Goal: Task Accomplishment & Management: Manage account settings

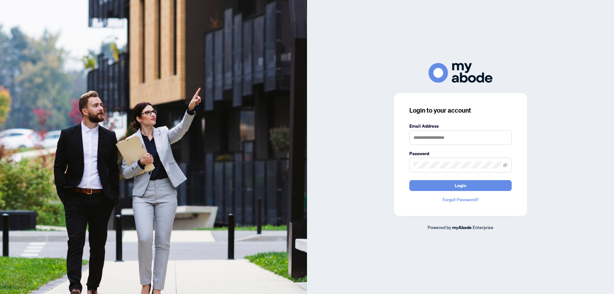
click at [444, 128] on label "Email Address" at bounding box center [460, 125] width 102 height 7
drag, startPoint x: 427, startPoint y: 138, endPoint x: 430, endPoint y: 138, distance: 3.5
click at [427, 138] on input "text" at bounding box center [460, 137] width 102 height 15
type input "**********"
drag, startPoint x: 443, startPoint y: 183, endPoint x: 435, endPoint y: 183, distance: 7.4
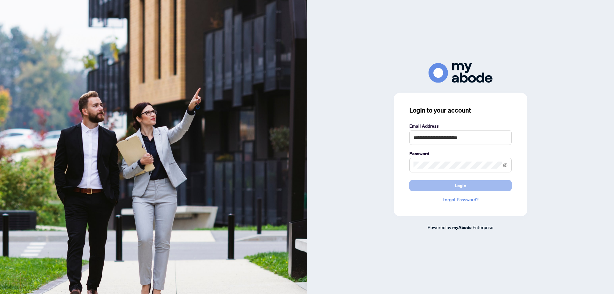
click at [443, 183] on button "Login" at bounding box center [460, 185] width 102 height 11
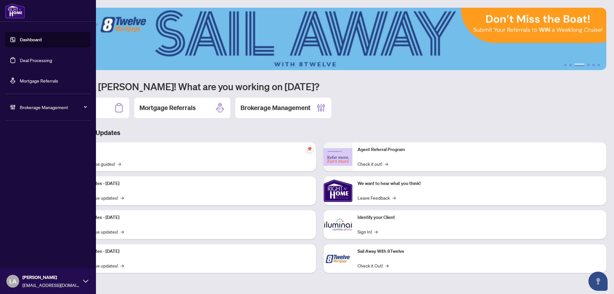
click at [37, 57] on link "Deal Processing" at bounding box center [36, 60] width 32 height 6
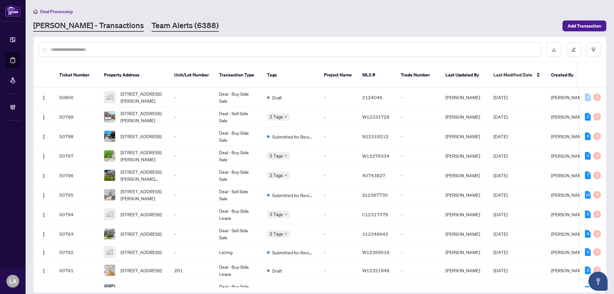
click at [152, 24] on link "Team Alerts (6388)" at bounding box center [185, 26] width 67 height 12
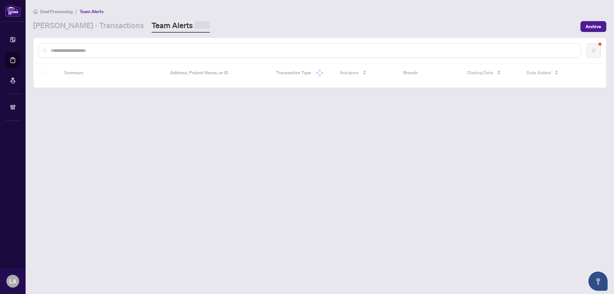
click at [68, 48] on input "text" at bounding box center [313, 50] width 525 height 7
paste input "*******"
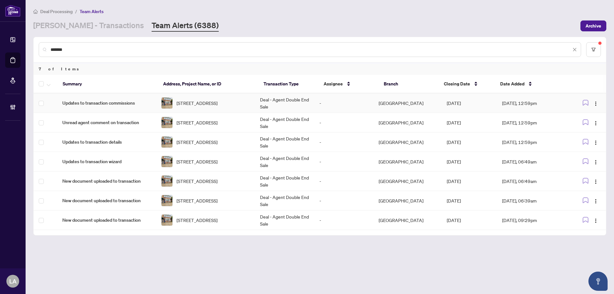
click at [167, 97] on div "2679-2 Bur Oak Ave, Markham, Ontario L6B 1K8, Canada" at bounding box center [205, 103] width 89 height 12
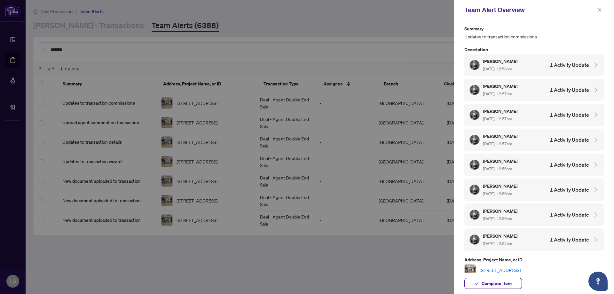
click at [520, 266] on link "2679-2 Bur Oak Ave, Markham, Ontario L6B 1K8, Canada" at bounding box center [499, 269] width 41 height 7
click at [603, 6] on button "button" at bounding box center [599, 10] width 8 height 8
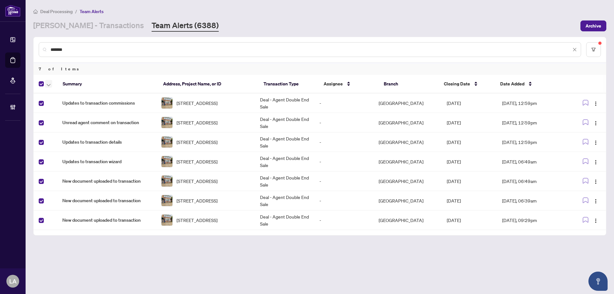
click at [45, 83] on button "button" at bounding box center [48, 84] width 7 height 8
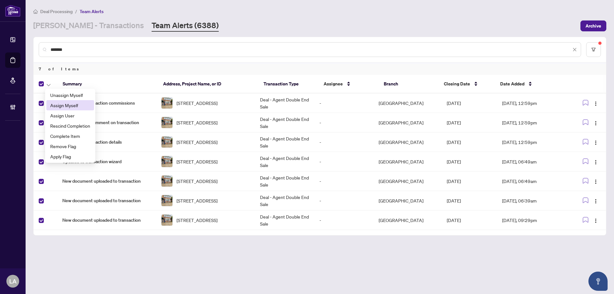
click at [53, 102] on span "Assign Myself" at bounding box center [70, 105] width 40 height 7
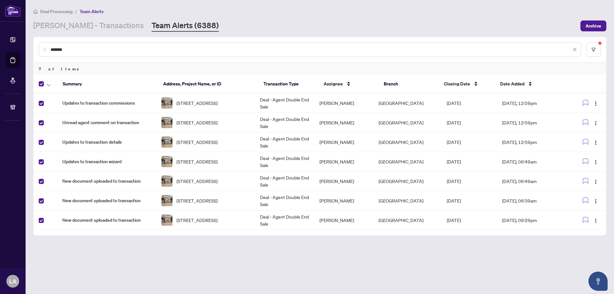
click at [46, 83] on button "button" at bounding box center [48, 84] width 7 height 8
click at [61, 133] on span "Complete Item" at bounding box center [70, 135] width 40 height 7
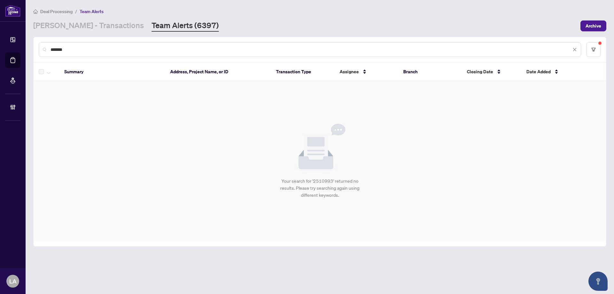
click at [119, 46] on input "*******" at bounding box center [311, 49] width 520 height 7
paste input "text"
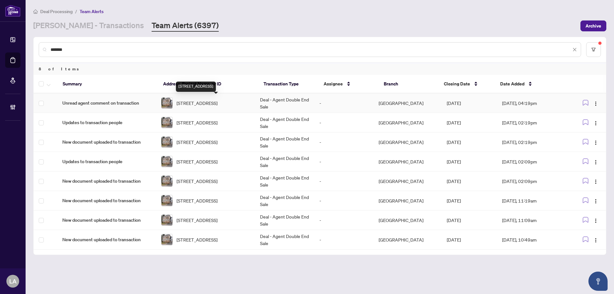
type input "*******"
click at [199, 103] on span "3-488 Regent St, Hawkesbury, Ontario K6A 1G3, Canada" at bounding box center [196, 102] width 41 height 7
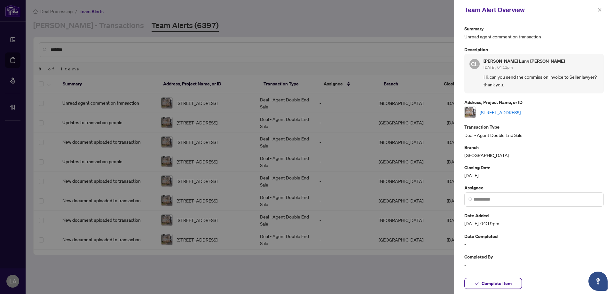
click at [520, 111] on link "3-488 Regent St, Hawkesbury, Ontario K6A 1G3, Canada" at bounding box center [499, 112] width 41 height 7
click at [600, 6] on span "button" at bounding box center [599, 10] width 4 height 10
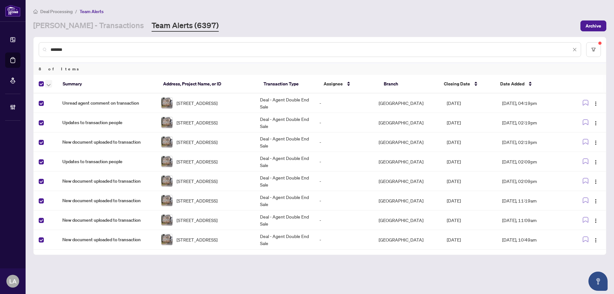
click at [48, 85] on icon "button" at bounding box center [49, 85] width 4 height 3
click at [62, 103] on span "Assign Myself" at bounding box center [70, 105] width 40 height 7
click at [49, 84] on icon "button" at bounding box center [49, 85] width 4 height 3
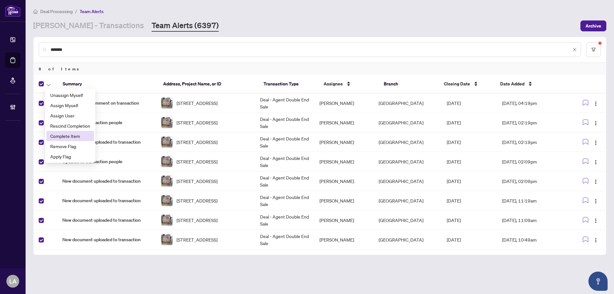
click at [67, 135] on span "Complete Item" at bounding box center [70, 135] width 40 height 7
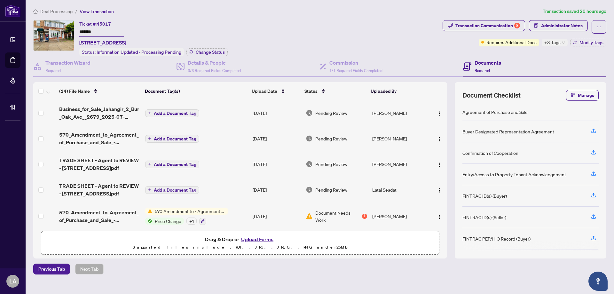
click at [98, 30] on input "*******" at bounding box center [101, 31] width 45 height 9
click at [96, 27] on input "*******" at bounding box center [101, 31] width 45 height 9
click at [94, 32] on input "*******" at bounding box center [101, 31] width 45 height 9
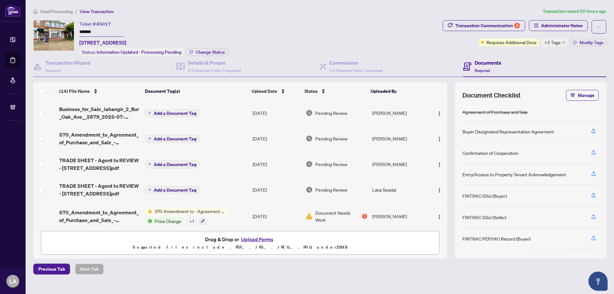
click at [92, 158] on span "TRADE SHEET - Agent to REVIEW - 2 Bur Oak Ave 2679.pdf" at bounding box center [99, 163] width 81 height 15
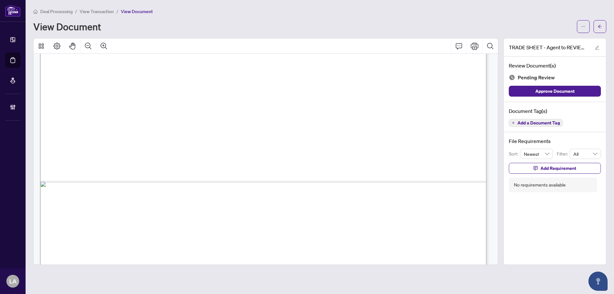
scroll to position [348, 0]
click at [538, 119] on button "Add a Document Tag" at bounding box center [536, 123] width 54 height 8
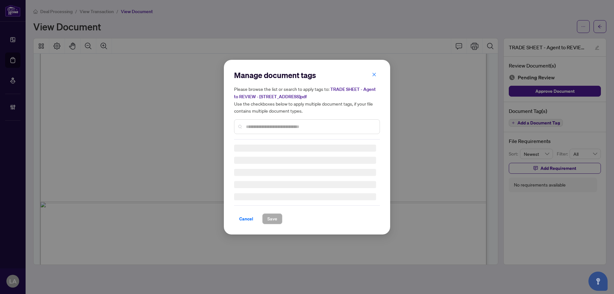
click at [274, 121] on div at bounding box center [307, 126] width 146 height 15
click at [270, 123] on input "text" at bounding box center [310, 126] width 128 height 7
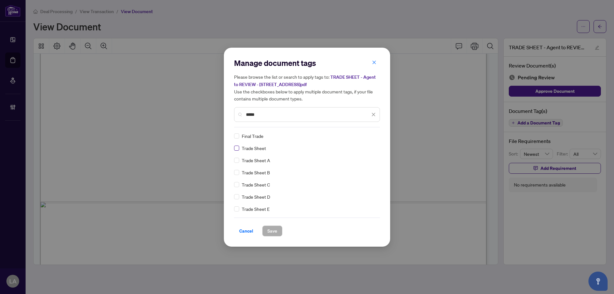
type input "*****"
click at [366, 139] on input "search" at bounding box center [366, 136] width 6 height 10
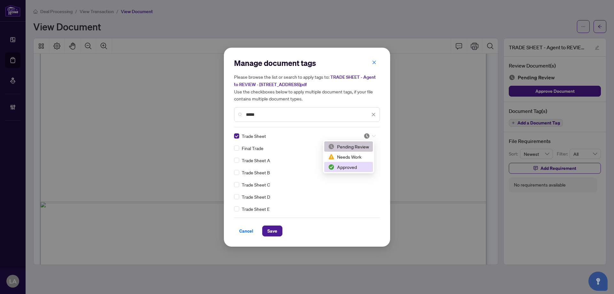
click at [338, 166] on div "Approved" at bounding box center [348, 166] width 41 height 7
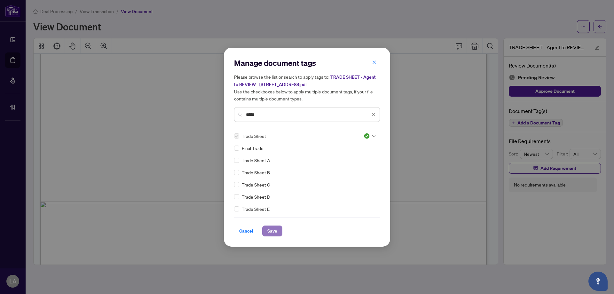
click at [266, 233] on button "Save" at bounding box center [272, 230] width 20 height 11
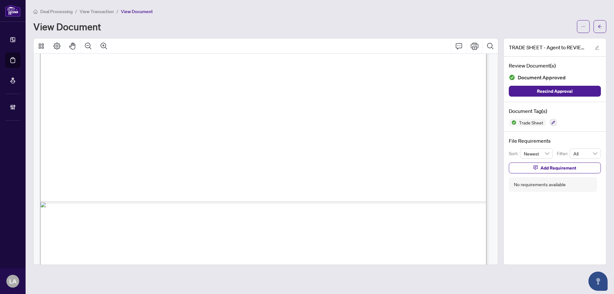
click at [90, 13] on span "View Transaction" at bounding box center [97, 12] width 34 height 6
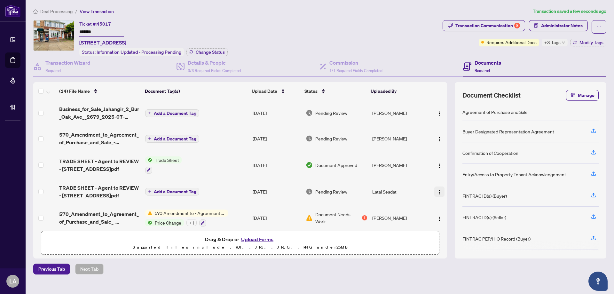
click at [439, 190] on button "button" at bounding box center [439, 191] width 10 height 10
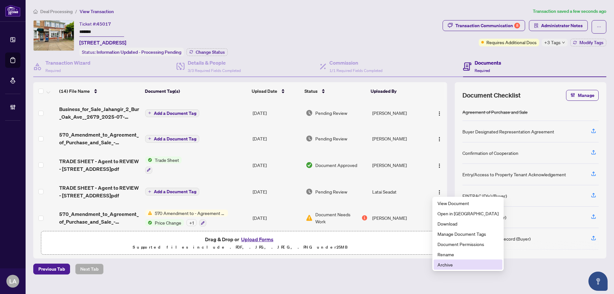
click at [447, 265] on span "Archive" at bounding box center [467, 264] width 61 height 7
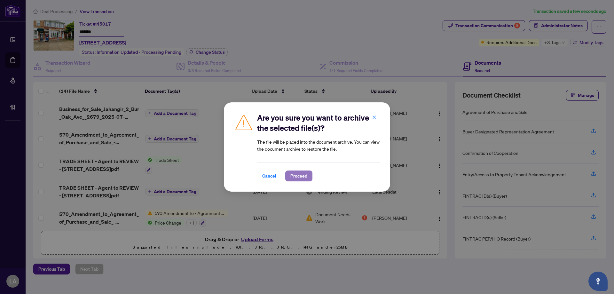
click at [289, 171] on button "Proceed" at bounding box center [298, 175] width 27 height 11
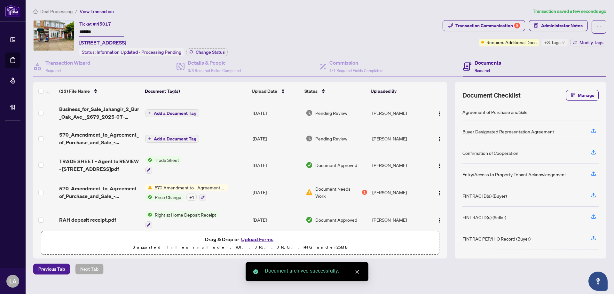
click at [93, 131] on span "570_Amendment_to_Agreement_of_Purchase_and_Sale_-_Commercial_-_A_-_PropTx-OREA-…" at bounding box center [99, 138] width 81 height 15
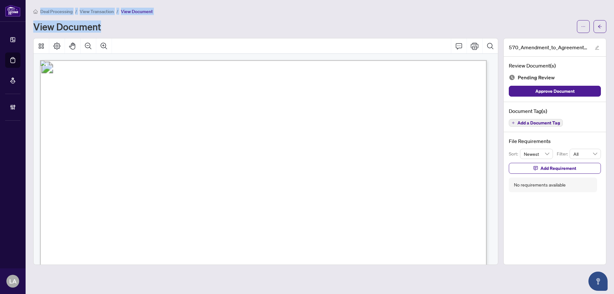
drag, startPoint x: 153, startPoint y: 15, endPoint x: -10, endPoint y: 7, distance: 163.2
click at [0, 7] on html "Dashboard Deal Processing Mortgage Referrals Brokerage Management LA Luna Almuh…" at bounding box center [307, 147] width 614 height 294
drag, startPoint x: 187, startPoint y: 14, endPoint x: 182, endPoint y: 15, distance: 5.8
click at [187, 13] on div "Deal Processing / View Transaction / View Document" at bounding box center [319, 11] width 573 height 7
click at [179, 10] on div "Deal Processing / View Transaction / View Document" at bounding box center [319, 11] width 573 height 7
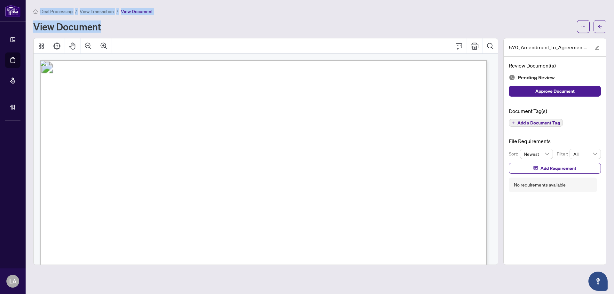
click at [196, 2] on main "Deal Processing / View Transaction / View Document View Document 570_Amendment_…" at bounding box center [320, 147] width 588 height 294
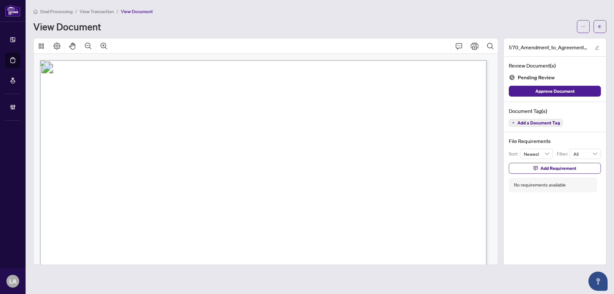
click at [547, 121] on span "Add a Document Tag" at bounding box center [538, 123] width 43 height 4
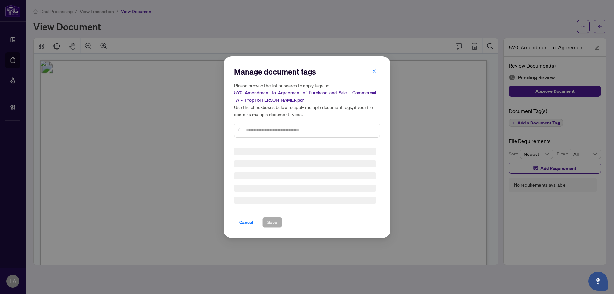
click at [214, 122] on div "Manage document tags Please browse the list or search to apply tags to: 570_Ame…" at bounding box center [307, 147] width 614 height 294
click at [249, 123] on div at bounding box center [307, 130] width 146 height 15
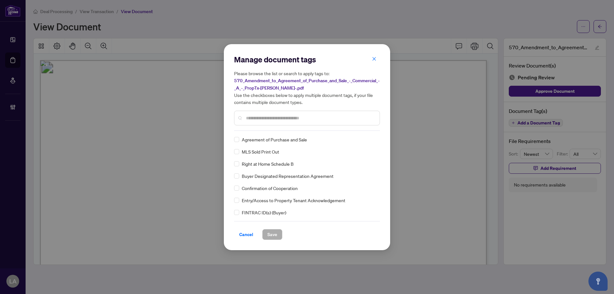
click at [256, 122] on div at bounding box center [307, 118] width 146 height 15
click at [265, 118] on input "text" at bounding box center [310, 117] width 128 height 7
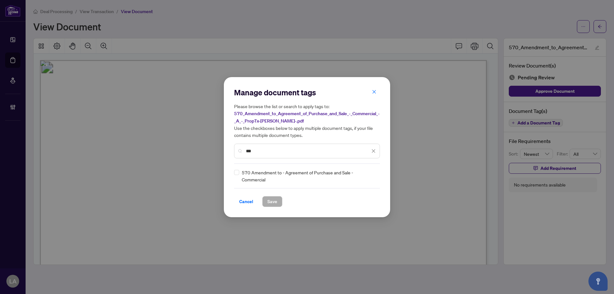
type input "***"
click at [369, 176] on img at bounding box center [366, 176] width 6 height 6
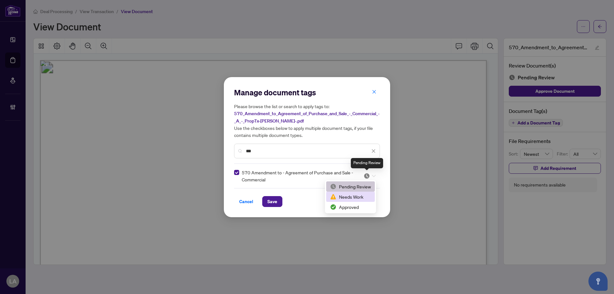
click at [338, 209] on div "Approved" at bounding box center [350, 206] width 41 height 7
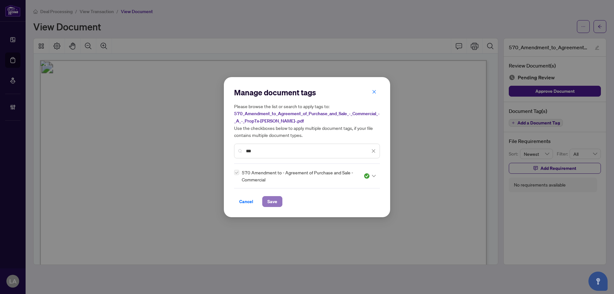
click at [272, 198] on span "Save" at bounding box center [272, 201] width 10 height 10
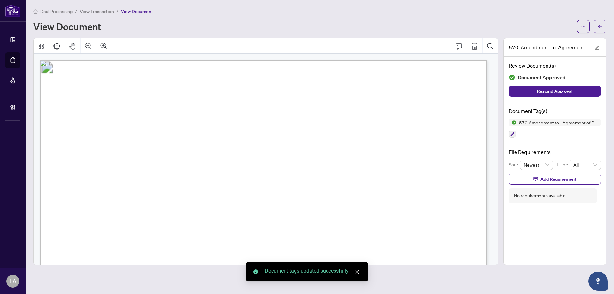
click at [92, 10] on span "View Transaction" at bounding box center [97, 12] width 34 height 6
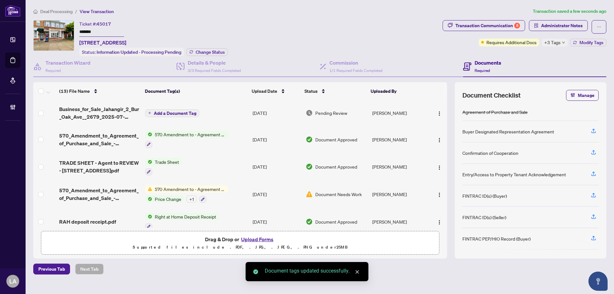
click at [89, 112] on span "Business_for_Sale_Jahangir_2_Bur_Oak_Ave__2679_2025-07-20_09_15_33-accepted_off…" at bounding box center [99, 112] width 81 height 15
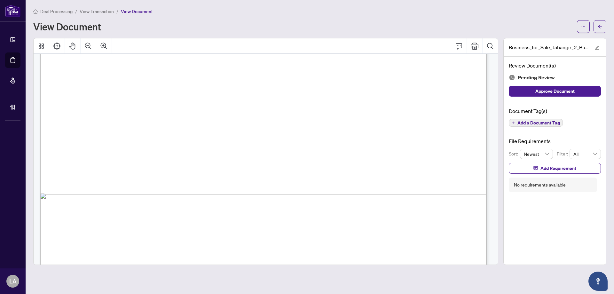
scroll to position [3935, 0]
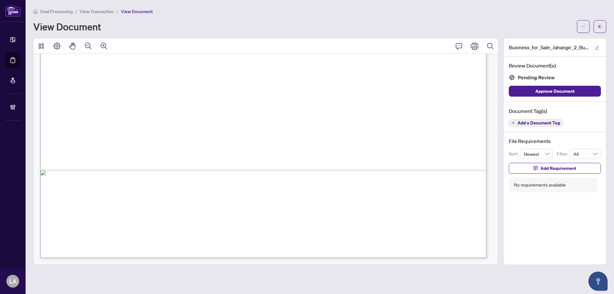
click at [529, 121] on span "Add a Document Tag" at bounding box center [538, 123] width 43 height 4
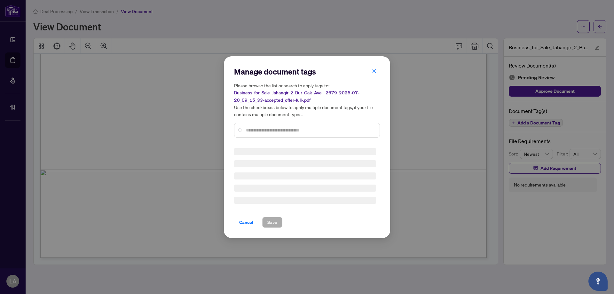
drag, startPoint x: 296, startPoint y: 121, endPoint x: 273, endPoint y: 126, distance: 23.7
click at [290, 121] on div "Please browse the list or search to apply tags to: Business_for_Sale_Jahangir_2…" at bounding box center [307, 110] width 146 height 56
click at [273, 127] on input "text" at bounding box center [310, 130] width 128 height 7
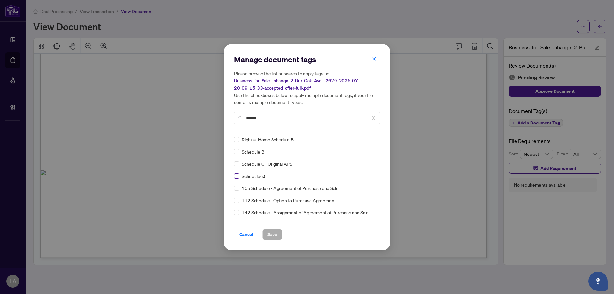
type input "******"
click at [367, 139] on img at bounding box center [366, 139] width 6 height 6
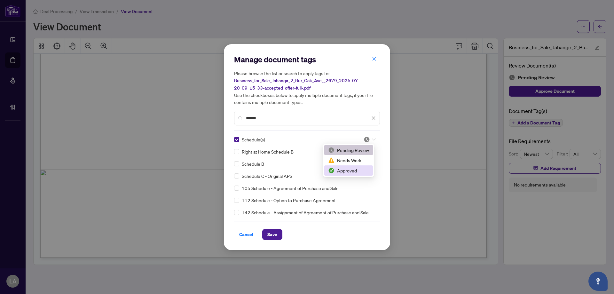
click at [340, 172] on div "Approved" at bounding box center [348, 170] width 41 height 7
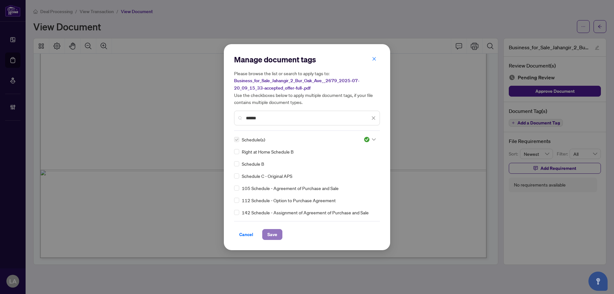
click at [274, 237] on span "Save" at bounding box center [272, 234] width 10 height 10
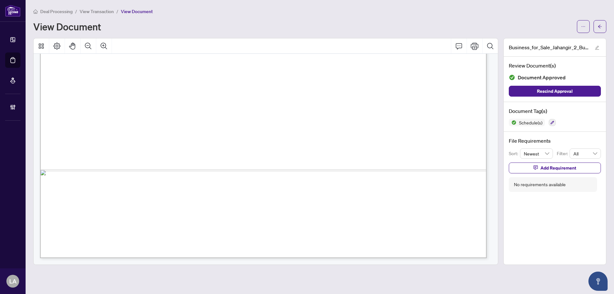
click at [89, 11] on span "View Transaction" at bounding box center [97, 12] width 34 height 6
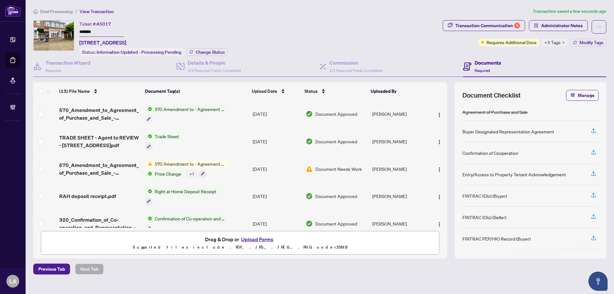
scroll to position [64, 0]
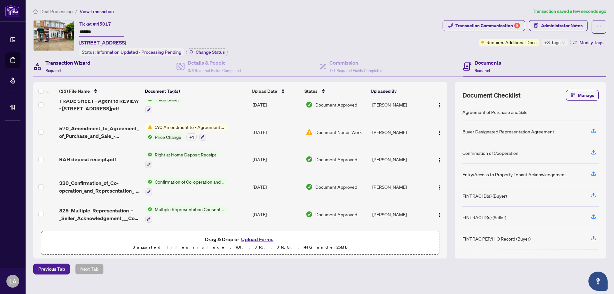
click at [65, 66] on div "Transaction Wizard Required" at bounding box center [67, 66] width 45 height 15
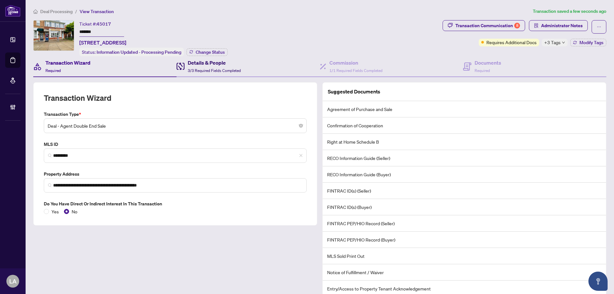
click at [210, 70] on span "3/3 Required Fields Completed" at bounding box center [214, 70] width 53 height 5
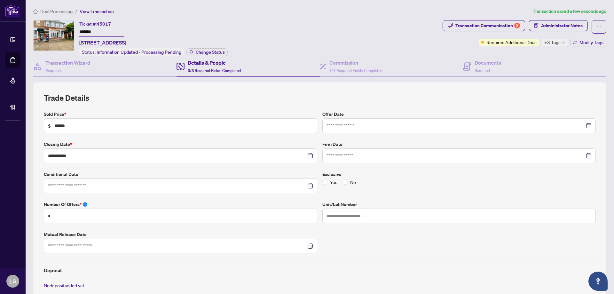
click at [562, 32] on span "Administrator Notes" at bounding box center [558, 26] width 59 height 13
click at [547, 28] on span "Administrator Notes" at bounding box center [562, 25] width 42 height 10
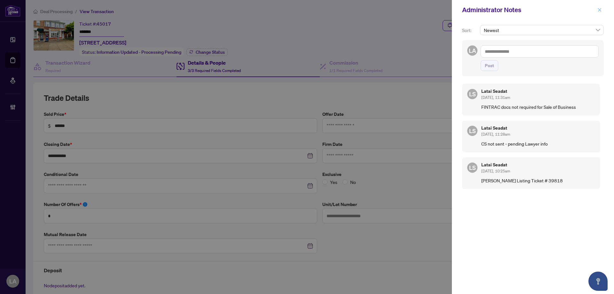
click at [596, 10] on button "button" at bounding box center [599, 10] width 8 height 8
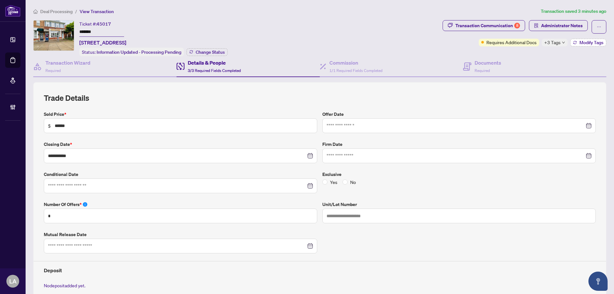
click at [584, 43] on span "Modify Tags" at bounding box center [591, 42] width 24 height 4
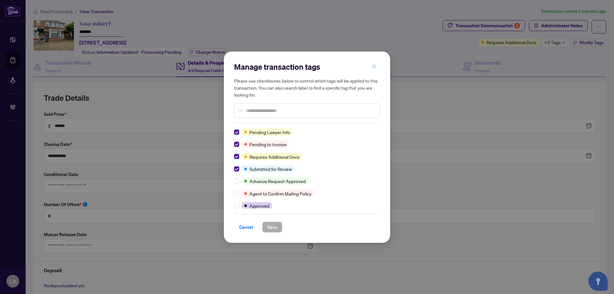
click at [372, 64] on span "button" at bounding box center [374, 66] width 4 height 10
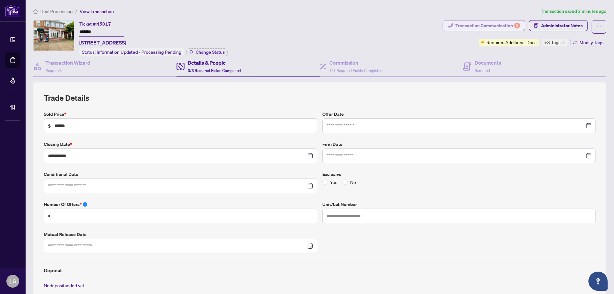
click at [486, 23] on div "Transaction Communication 8" at bounding box center [487, 25] width 65 height 10
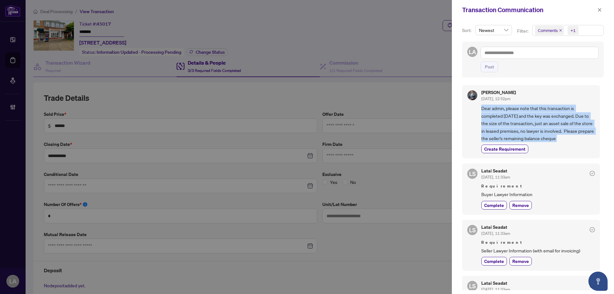
drag, startPoint x: 484, startPoint y: 113, endPoint x: 581, endPoint y: 145, distance: 102.3
click at [581, 145] on div "Khalil Henareh Aug/28/2025, 12:52pm Dear admin, please note that this transacti…" at bounding box center [531, 121] width 138 height 73
click at [581, 145] on div "Create Requirement" at bounding box center [537, 148] width 113 height 9
drag, startPoint x: 581, startPoint y: 144, endPoint x: 472, endPoint y: 109, distance: 114.3
click at [472, 109] on div "Khalil Henareh Aug/28/2025, 12:52pm Dear admin, please note that this transacti…" at bounding box center [531, 121] width 138 height 73
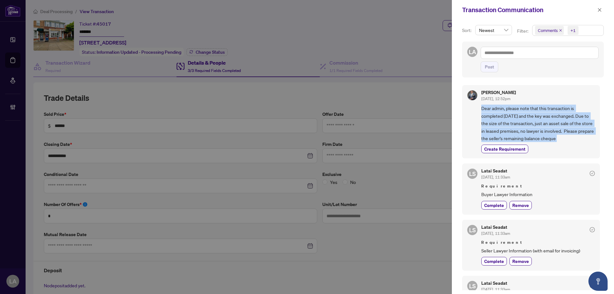
click at [478, 109] on div "Khalil Henareh Aug/28/2025, 12:52pm Dear admin, please note that this transacti…" at bounding box center [531, 121] width 138 height 73
drag, startPoint x: 478, startPoint y: 107, endPoint x: 587, endPoint y: 148, distance: 115.9
click at [587, 148] on div "Khalil Henareh Aug/28/2025, 12:52pm Dear admin, please note that this transacti…" at bounding box center [531, 121] width 138 height 73
click at [587, 148] on div "Create Requirement" at bounding box center [537, 148] width 113 height 9
drag, startPoint x: 584, startPoint y: 144, endPoint x: 471, endPoint y: 106, distance: 119.5
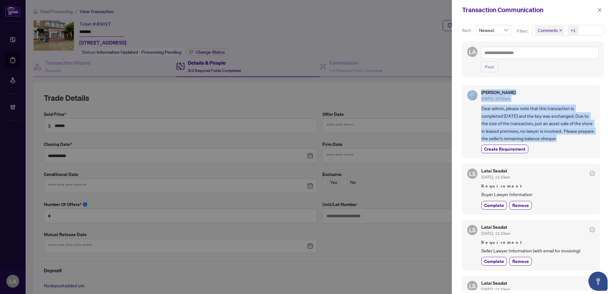
click at [471, 106] on div "Khalil Henareh Aug/28/2025, 12:52pm Dear admin, please note that this transacti…" at bounding box center [531, 121] width 138 height 73
drag, startPoint x: 482, startPoint y: 106, endPoint x: 613, endPoint y: 154, distance: 140.0
click at [613, 154] on div "Sort: Newest Filter: Comments +1 LA Post Khalil Henareh Aug/28/2025, 12:52pm De…" at bounding box center [533, 157] width 162 height 274
click at [587, 138] on span "Dear admin, please note that this transaction is completed today and the key wa…" at bounding box center [537, 123] width 113 height 37
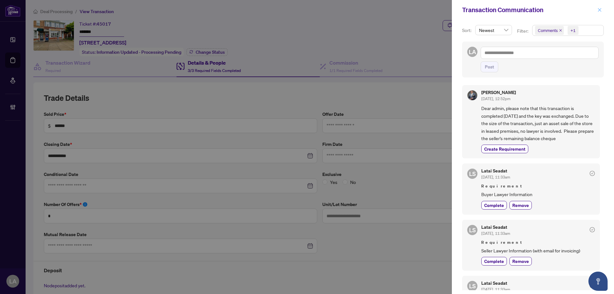
click at [600, 8] on icon "close" at bounding box center [599, 10] width 4 height 4
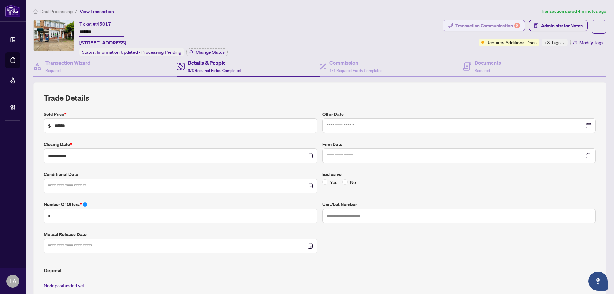
click at [460, 24] on div "Transaction Communication 8" at bounding box center [487, 25] width 65 height 10
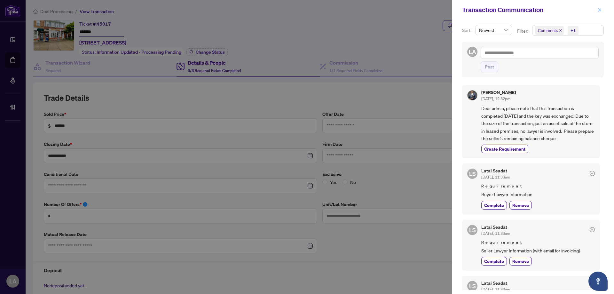
click at [599, 12] on icon "close" at bounding box center [599, 10] width 4 height 4
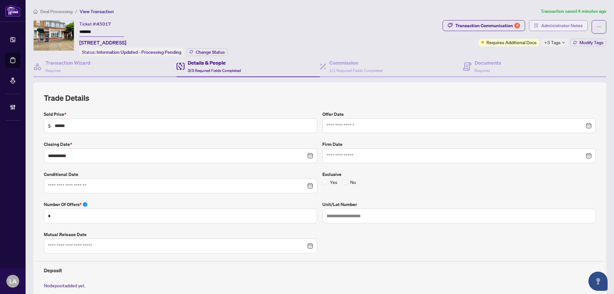
click at [564, 23] on span "Administrator Notes" at bounding box center [562, 25] width 42 height 10
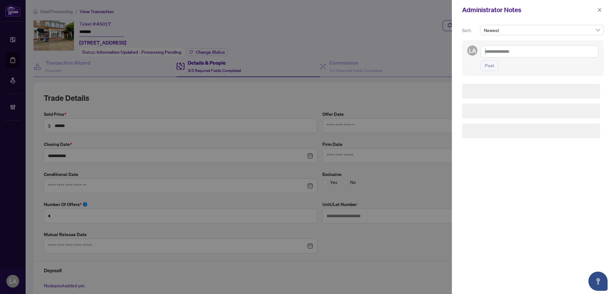
click at [523, 48] on div "LA Post" at bounding box center [533, 58] width 142 height 36
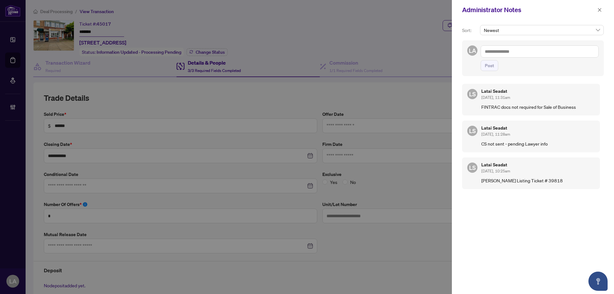
click at [523, 51] on textarea at bounding box center [539, 51] width 118 height 12
click at [508, 56] on span "Latai Seadat" at bounding box center [508, 56] width 23 height 6
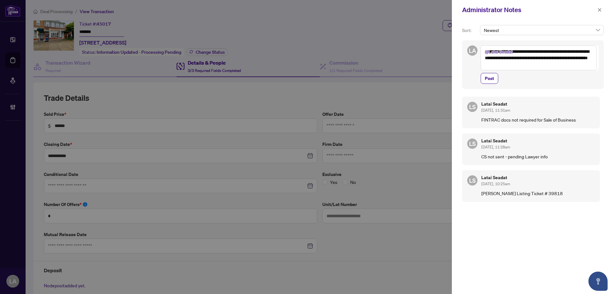
click at [553, 58] on textarea "**********" at bounding box center [538, 57] width 116 height 25
click at [554, 62] on textarea "**********" at bounding box center [538, 57] width 116 height 25
type textarea "**********"
click at [488, 77] on span "Post" at bounding box center [489, 78] width 9 height 10
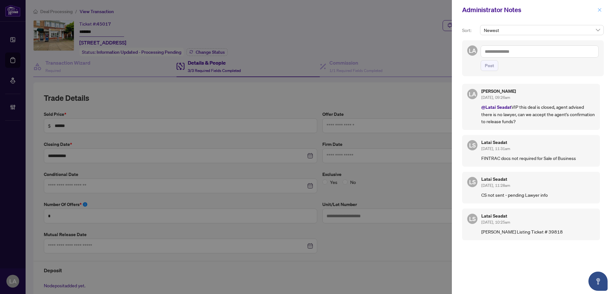
click at [600, 12] on icon "close" at bounding box center [599, 10] width 4 height 4
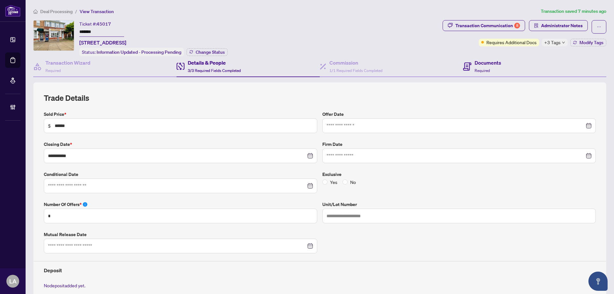
click at [494, 57] on div "Documents Required" at bounding box center [534, 66] width 143 height 21
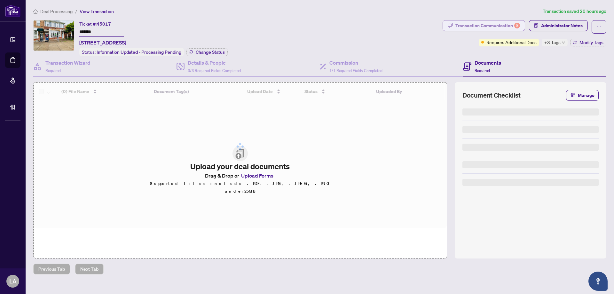
click at [467, 24] on div "Transaction Communication 8" at bounding box center [487, 25] width 65 height 10
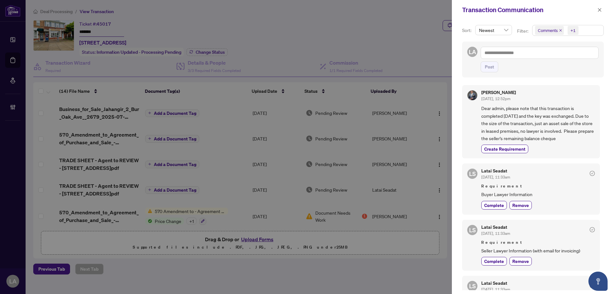
click at [561, 31] on icon "close" at bounding box center [560, 30] width 3 height 3
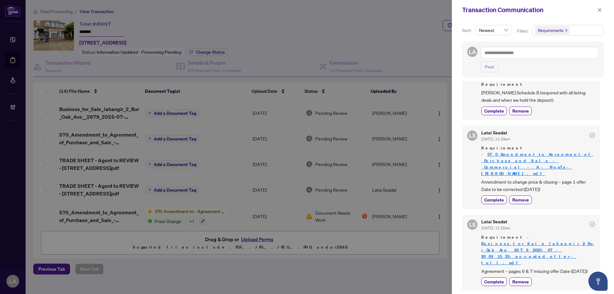
scroll to position [294, 0]
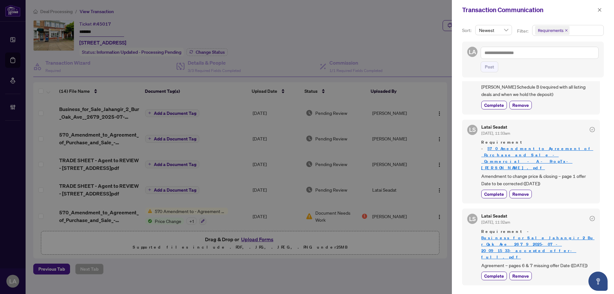
scroll to position [181, 0]
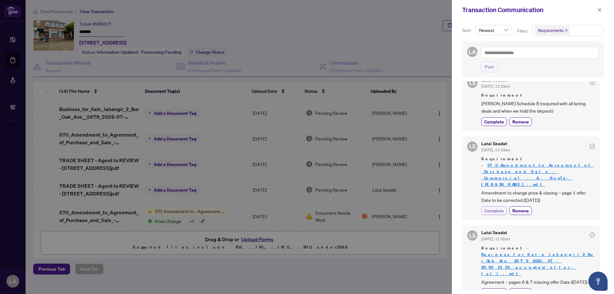
click at [493, 207] on span "Complete" at bounding box center [494, 210] width 20 height 7
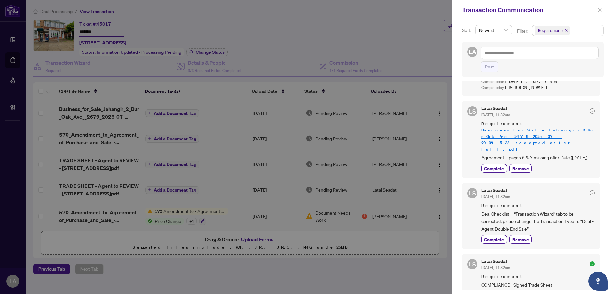
scroll to position [323, 0]
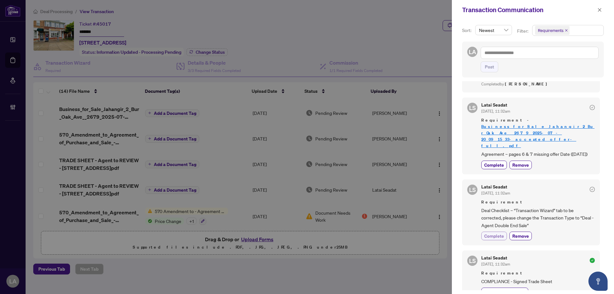
click at [492, 232] on span "Complete" at bounding box center [494, 235] width 20 height 7
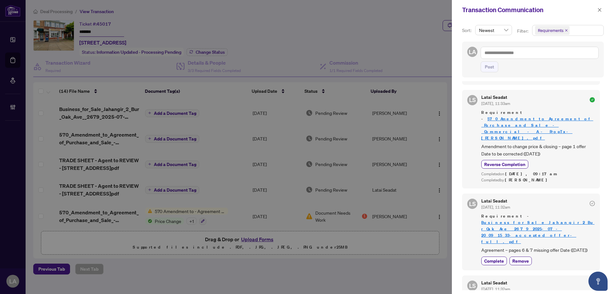
scroll to position [338, 0]
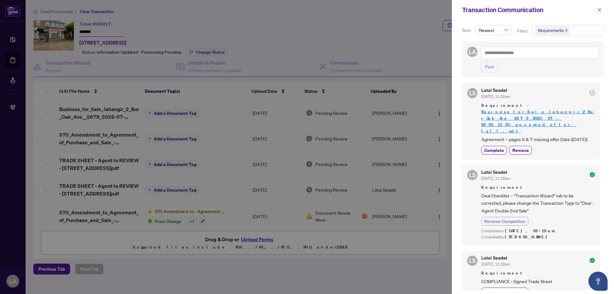
click at [494, 218] on span "Reverse Completion" at bounding box center [504, 221] width 41 height 7
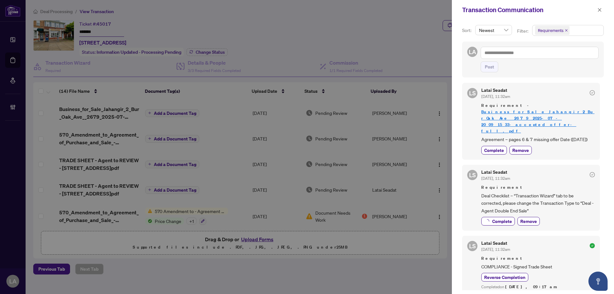
scroll to position [323, 0]
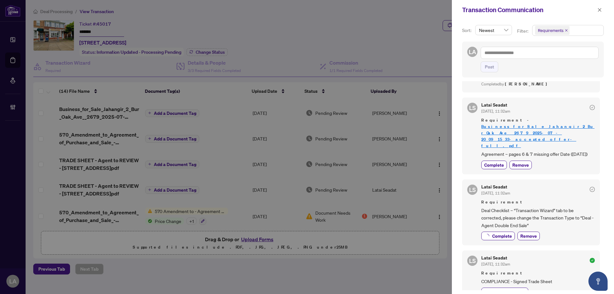
click at [492, 124] on link "Business_for_Sale_Jahangir_2_Bur_Oak_Ave__2679_2025-07-20_09_15_33-accepted_off…" at bounding box center [537, 136] width 113 height 25
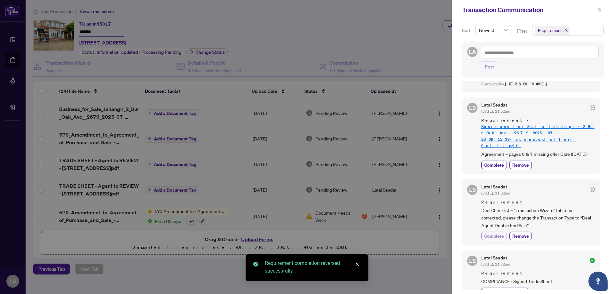
click at [494, 232] on span "Complete" at bounding box center [494, 235] width 20 height 7
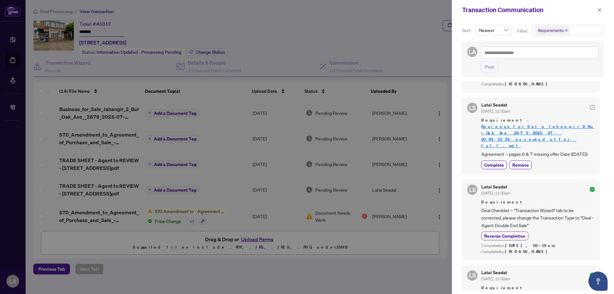
click at [497, 147] on div "LS Latai Seadat Aug/18/2025, 11:32am Requirement - Business_for_Sale_Jahangir_2…" at bounding box center [531, 135] width 138 height 77
click at [500, 161] on span "Complete" at bounding box center [494, 164] width 20 height 7
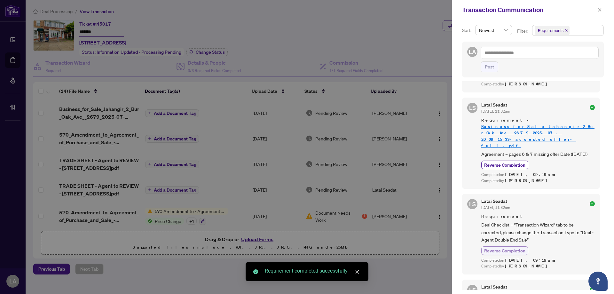
click at [502, 247] on span "Reverse Completion" at bounding box center [504, 250] width 41 height 7
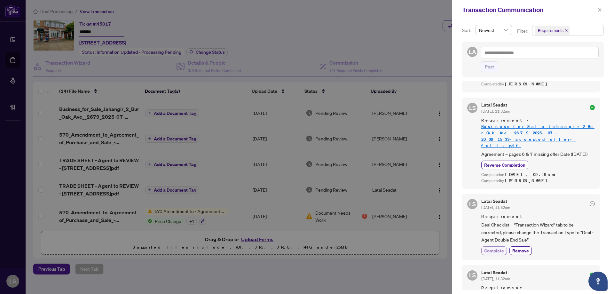
click at [492, 247] on span "Complete" at bounding box center [494, 250] width 20 height 7
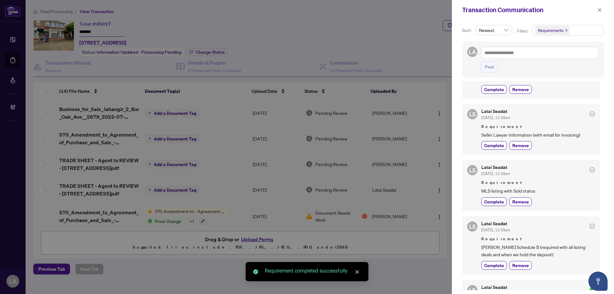
scroll to position [67, 0]
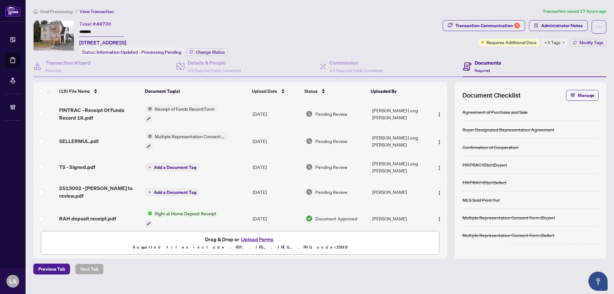
click at [101, 32] on input "*******" at bounding box center [101, 31] width 45 height 9
click at [100, 167] on div "TS - Signed.pdf" at bounding box center [99, 167] width 81 height 8
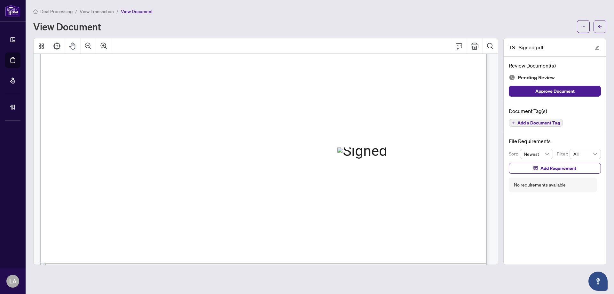
scroll to position [224, 0]
click at [554, 122] on span "Add a Document Tag" at bounding box center [538, 123] width 43 height 4
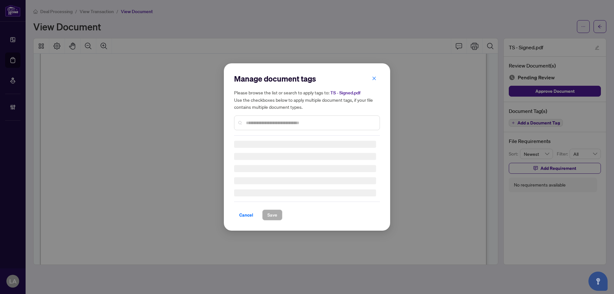
click at [248, 122] on input "text" at bounding box center [310, 122] width 128 height 7
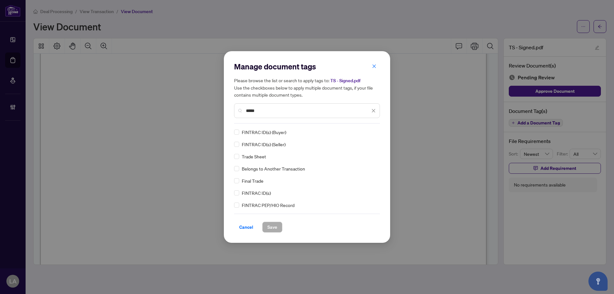
type input "*****"
click at [364, 132] on img at bounding box center [366, 132] width 6 height 6
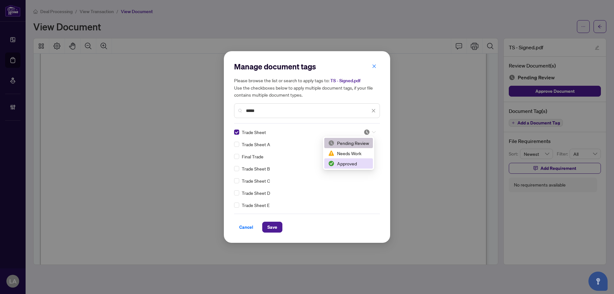
click at [334, 165] on img at bounding box center [331, 163] width 6 height 6
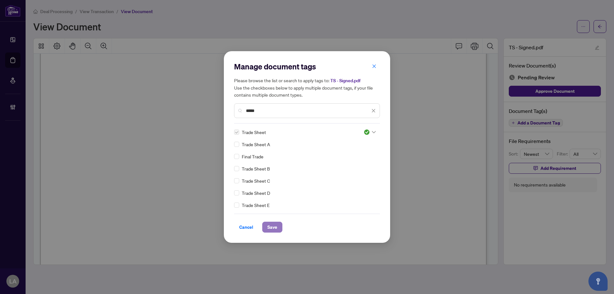
click at [272, 225] on span "Save" at bounding box center [272, 227] width 10 height 10
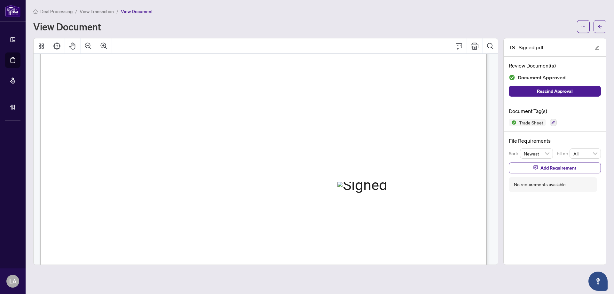
scroll to position [288, 0]
click at [92, 13] on span "View Transaction" at bounding box center [97, 12] width 34 height 6
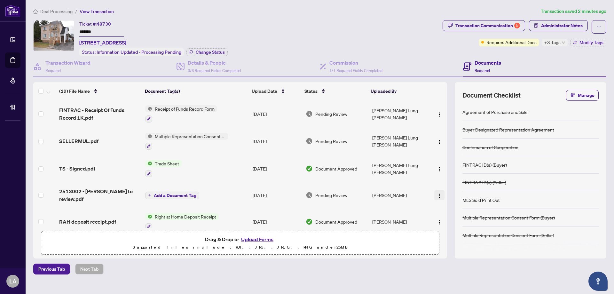
click at [441, 194] on button "button" at bounding box center [439, 195] width 10 height 10
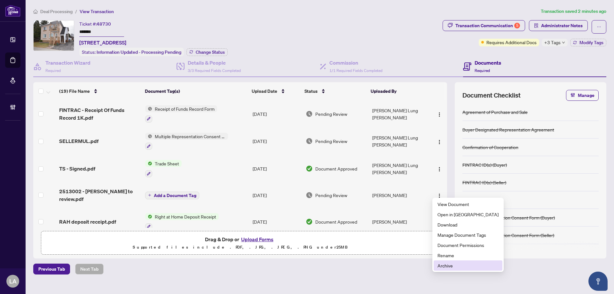
click at [448, 265] on span "Archive" at bounding box center [467, 265] width 61 height 7
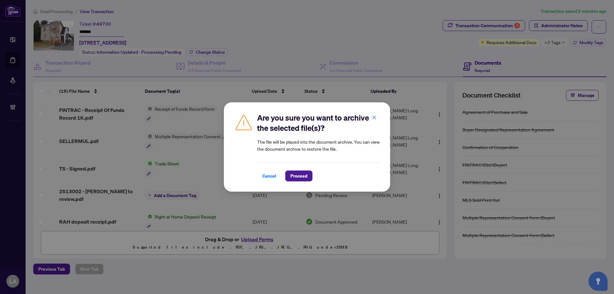
drag, startPoint x: 294, startPoint y: 176, endPoint x: 271, endPoint y: 168, distance: 24.4
click at [294, 176] on span "Proceed" at bounding box center [298, 176] width 17 height 10
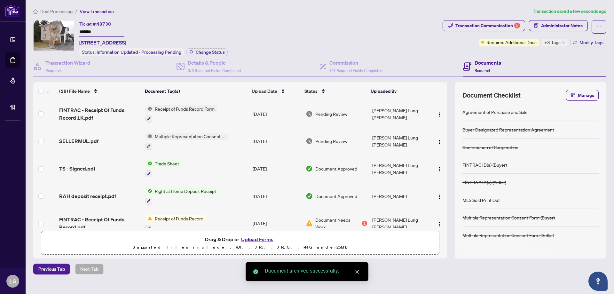
click at [90, 138] on span "SELLERMUL.pdf" at bounding box center [78, 141] width 39 height 8
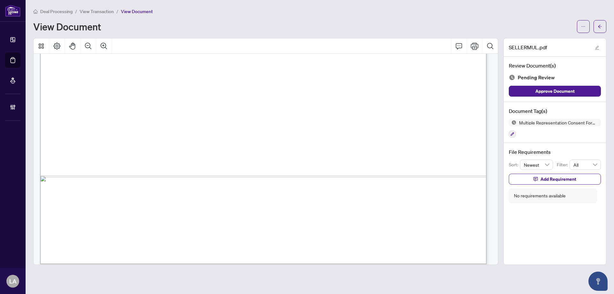
scroll to position [380, 0]
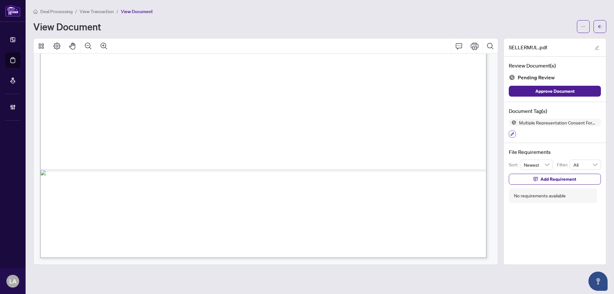
click at [514, 133] on icon "button" at bounding box center [512, 134] width 4 height 4
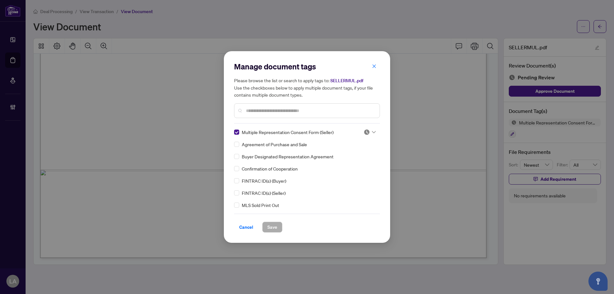
click at [367, 132] on img at bounding box center [366, 132] width 6 height 6
click at [330, 172] on div "Confirmation of Cooperation" at bounding box center [305, 168] width 142 height 7
click at [366, 134] on img at bounding box center [366, 132] width 6 height 6
click at [328, 162] on img at bounding box center [331, 163] width 6 height 6
click at [275, 229] on span "Save" at bounding box center [272, 227] width 10 height 10
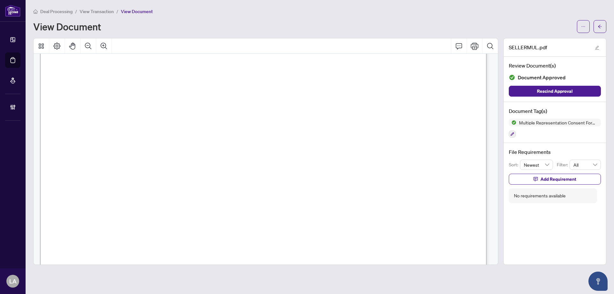
scroll to position [64, 0]
click at [95, 12] on span "View Transaction" at bounding box center [97, 12] width 34 height 6
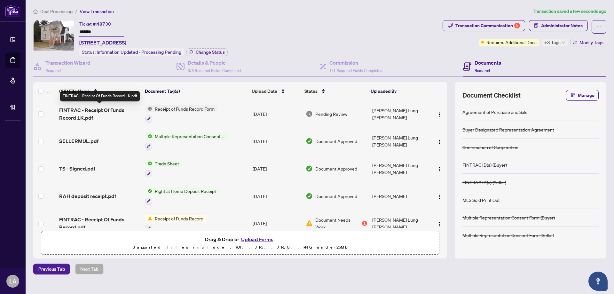
click at [92, 110] on span "FINTRAC - Receipt Of Funds Record 1K.pdf" at bounding box center [99, 113] width 81 height 15
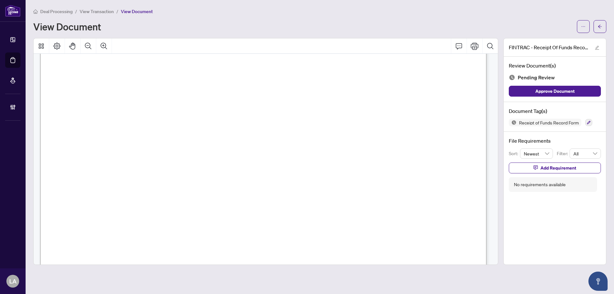
scroll to position [128, 0]
click at [588, 121] on icon "button" at bounding box center [589, 123] width 4 height 4
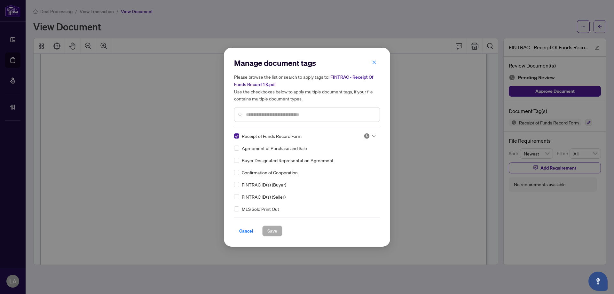
click at [360, 135] on div at bounding box center [368, 136] width 16 height 6
click at [336, 171] on div "Approved" at bounding box center [348, 167] width 49 height 10
drag, startPoint x: 271, startPoint y: 231, endPoint x: 262, endPoint y: 231, distance: 9.0
click at [271, 231] on span "Save" at bounding box center [272, 231] width 10 height 10
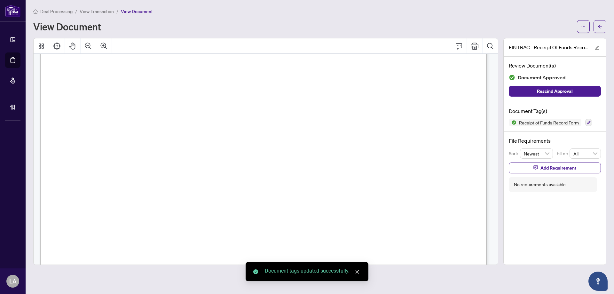
click at [94, 9] on span "View Transaction" at bounding box center [97, 12] width 34 height 6
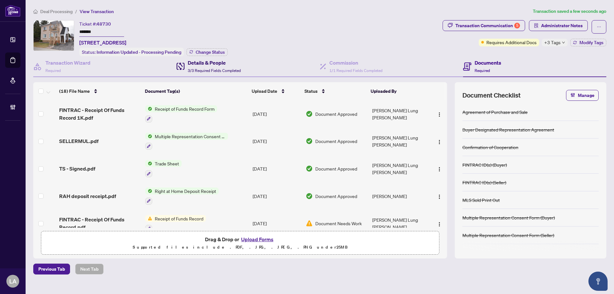
click at [193, 63] on h4 "Details & People" at bounding box center [214, 63] width 53 height 8
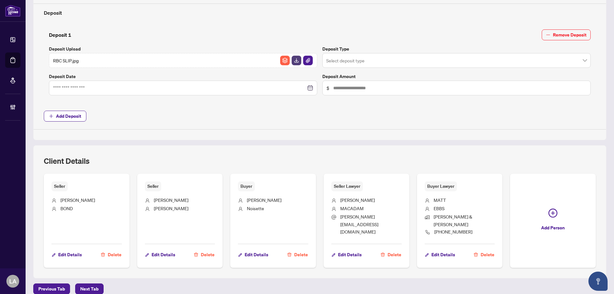
scroll to position [258, 0]
click at [448, 228] on span "613-746-5700" at bounding box center [453, 231] width 38 height 6
copy body "613-746-5700 Edit Details Delete Add Person Previous Tab Next Tab"
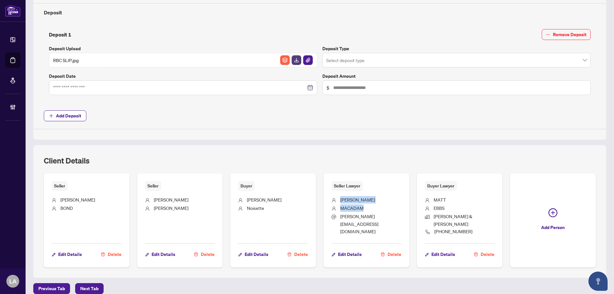
drag, startPoint x: 352, startPoint y: 208, endPoint x: 328, endPoint y: 198, distance: 25.6
click at [328, 198] on div "Seller Lawyer PHILIP MACADAM philip@macadamlaw.ca Edit Details Delete" at bounding box center [366, 220] width 86 height 94
copy ul "PHILIP MACADAM"
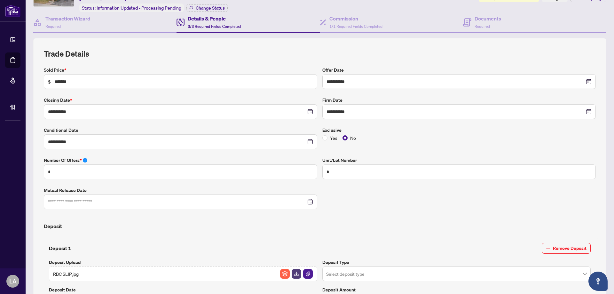
scroll to position [0, 0]
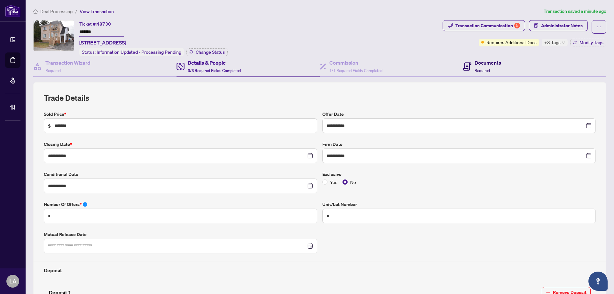
click at [486, 65] on h4 "Documents" at bounding box center [487, 63] width 27 height 8
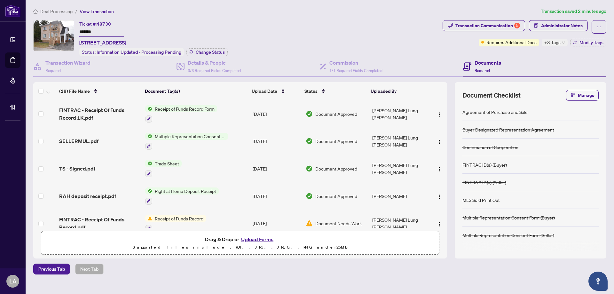
click at [318, 42] on div "Ticket #: 48730 ******* 3-488 Regent St, Hawkesbury, Ontario K6A 1G3, Canada St…" at bounding box center [236, 38] width 407 height 36
click at [126, 36] on div "Ticket #: 48730 ******* 3-488 Regent St, Hawkesbury, Ontario K6A 1G3, Canada" at bounding box center [102, 33] width 47 height 26
click at [126, 37] on div "Ticket #: 48730 ******* 3-488 Regent St, Hawkesbury, Ontario K6A 1G3, Canada" at bounding box center [102, 33] width 47 height 26
click at [126, 40] on span "[STREET_ADDRESS]" at bounding box center [102, 43] width 47 height 8
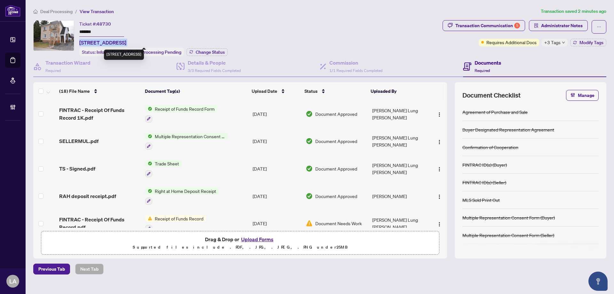
click at [126, 40] on span "[STREET_ADDRESS]" at bounding box center [102, 43] width 47 height 8
click at [126, 23] on div "Ticket #: 48730 ******* 3-488 Regent St, Hawkesbury, Ontario K6A 1G3, Canada" at bounding box center [102, 33] width 47 height 26
click at [126, 43] on span "[STREET_ADDRESS]" at bounding box center [102, 43] width 47 height 8
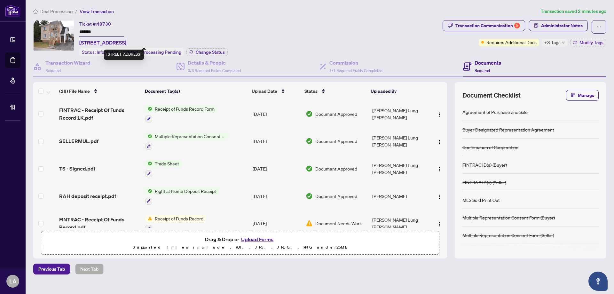
click at [104, 28] on input "*******" at bounding box center [101, 31] width 45 height 9
click at [105, 24] on span "48730" at bounding box center [104, 24] width 14 height 6
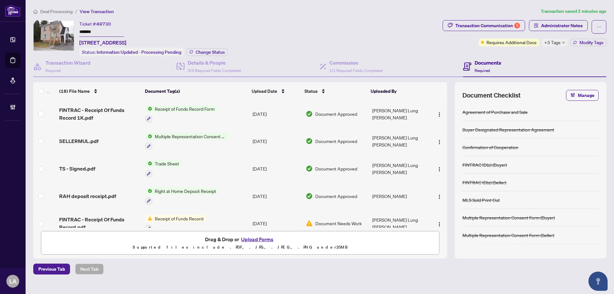
click at [105, 24] on span "48730" at bounding box center [104, 24] width 14 height 6
click at [112, 22] on div "Ticket #: 48730 ******* 3-488 Regent St, Hawkesbury, Ontario K6A 1G3, Canada" at bounding box center [102, 33] width 47 height 26
click at [111, 30] on input "*******" at bounding box center [101, 31] width 45 height 9
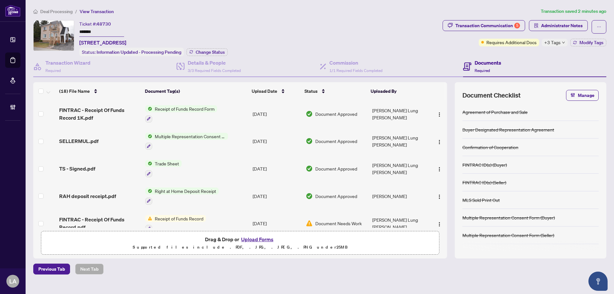
click at [101, 21] on span "48730" at bounding box center [104, 24] width 14 height 6
click at [109, 21] on span "48730" at bounding box center [104, 24] width 14 height 6
click at [108, 26] on span "48730" at bounding box center [104, 24] width 14 height 6
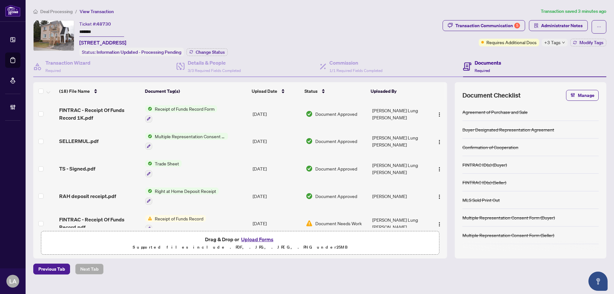
click at [108, 26] on span "48730" at bounding box center [104, 24] width 14 height 6
click at [108, 24] on span "48730" at bounding box center [104, 24] width 14 height 6
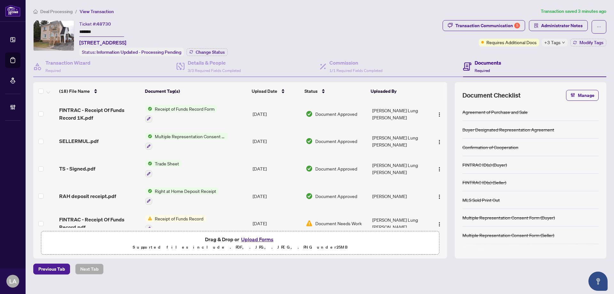
click at [125, 24] on div "Ticket #: 48730 ******* 3-488 Regent St, Hawkesbury, Ontario K6A 1G3, Canada" at bounding box center [102, 33] width 47 height 26
click at [85, 41] on span "[STREET_ADDRESS]" at bounding box center [102, 43] width 47 height 8
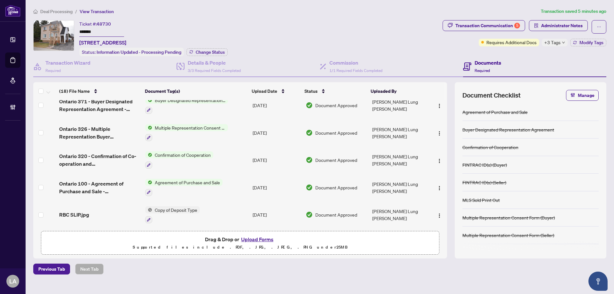
scroll to position [365, 0]
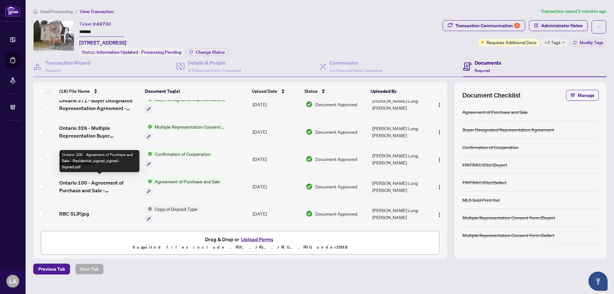
click at [109, 179] on span "Ontario 100 - Agreement of Purchase and Sale - Residential_signed_signed - Sign…" at bounding box center [99, 186] width 81 height 15
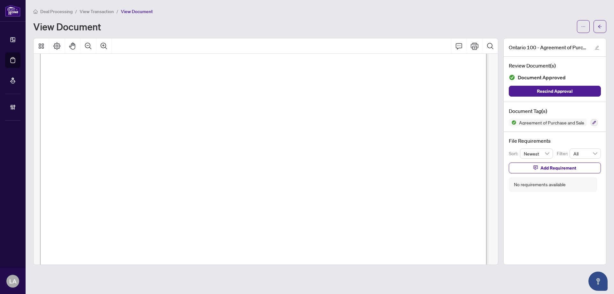
scroll to position [96, 0]
click at [89, 12] on span "View Transaction" at bounding box center [97, 12] width 34 height 6
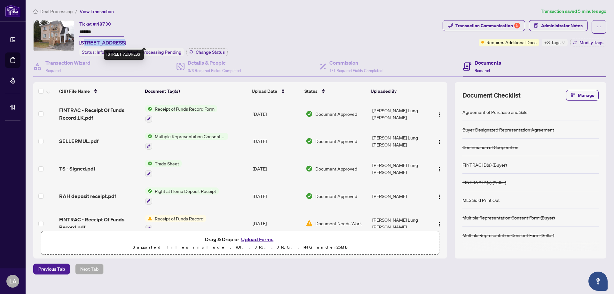
copy span "488 Regent St"
drag, startPoint x: 84, startPoint y: 42, endPoint x: 116, endPoint y: 41, distance: 32.3
click at [116, 41] on span "[STREET_ADDRESS]" at bounding box center [102, 43] width 47 height 8
copy span "488 Regent St"
click at [126, 35] on div "Ticket #: 48730 ******* 3-488 Regent St, Hawkesbury, Ontario K6A 1G3, Canada" at bounding box center [102, 33] width 47 height 26
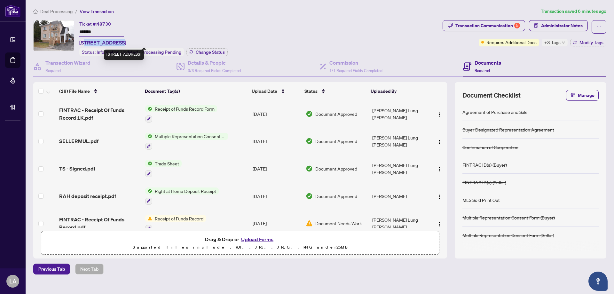
drag, startPoint x: 85, startPoint y: 41, endPoint x: 117, endPoint y: 40, distance: 31.7
click at [117, 40] on span "[STREET_ADDRESS]" at bounding box center [102, 43] width 47 height 8
copy span "488 Regent St"
click at [92, 31] on input "*******" at bounding box center [101, 31] width 45 height 9
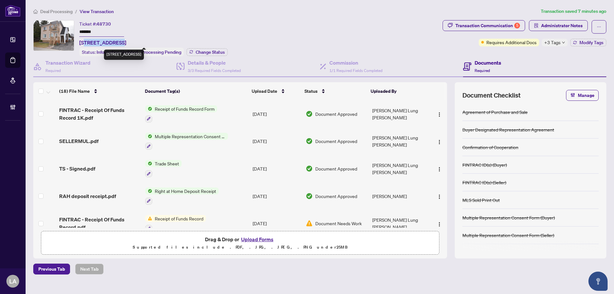
copy span "488 Regent St"
drag, startPoint x: 84, startPoint y: 42, endPoint x: 117, endPoint y: 43, distance: 33.3
click at [117, 43] on span "[STREET_ADDRESS]" at bounding box center [102, 43] width 47 height 8
click at [580, 23] on span "Administrator Notes" at bounding box center [562, 25] width 42 height 10
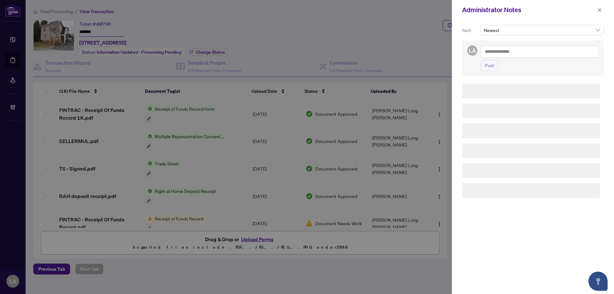
click at [540, 45] on textarea at bounding box center [539, 51] width 118 height 12
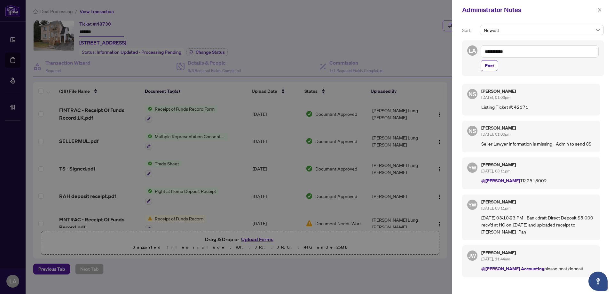
paste textarea "**********"
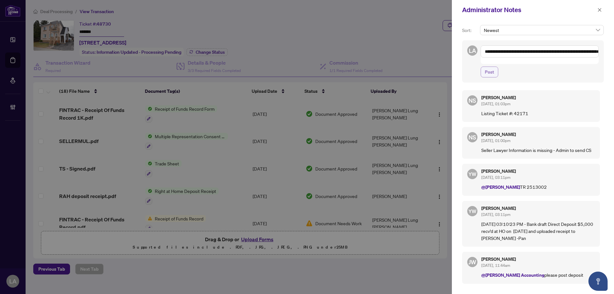
type textarea "**********"
click at [497, 66] on button "Post" at bounding box center [489, 71] width 18 height 11
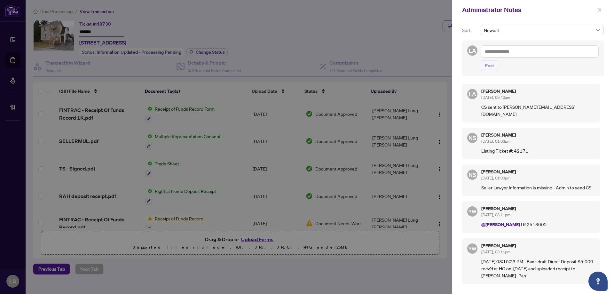
click at [598, 9] on icon "close" at bounding box center [600, 10] width 4 height 4
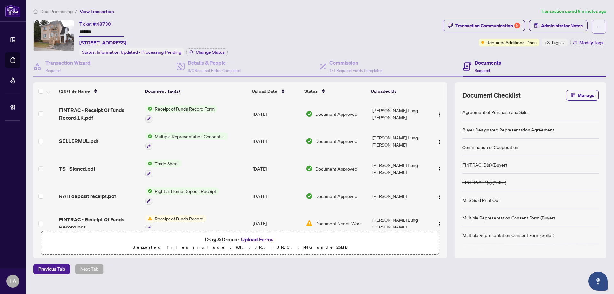
click at [594, 30] on button "button" at bounding box center [598, 26] width 15 height 13
click at [577, 45] on li "Transaction Permissions" at bounding box center [576, 41] width 57 height 10
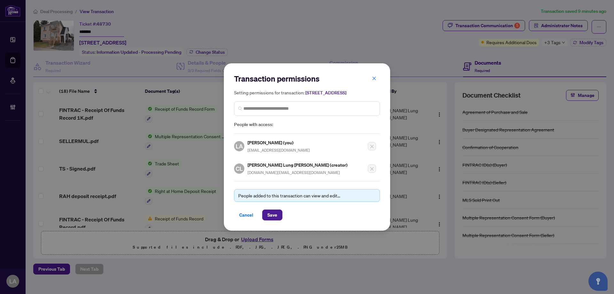
click at [258, 174] on span "goodlocation.ca@gmail.com" at bounding box center [293, 172] width 92 height 5
copy div "goodlocation.ca@gmail.com"
click at [372, 77] on icon "close" at bounding box center [374, 78] width 4 height 4
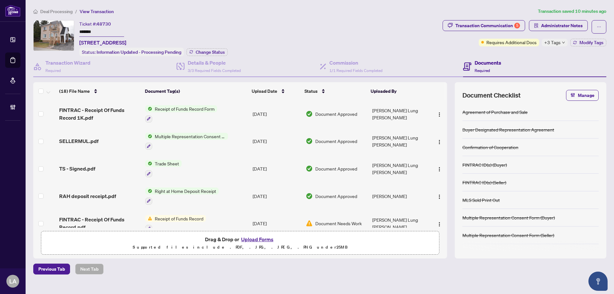
click at [251, 242] on button "Upload Forms" at bounding box center [257, 239] width 36 height 8
click at [597, 26] on icon "ellipsis" at bounding box center [598, 27] width 4 height 4
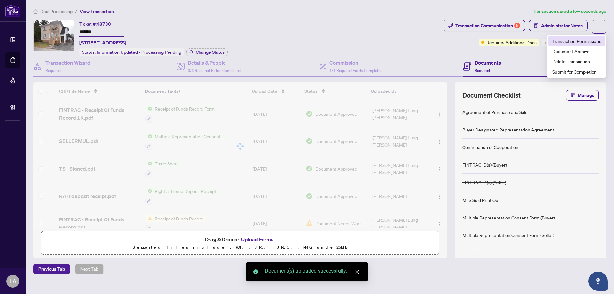
click at [576, 40] on span "Transaction Permissions" at bounding box center [576, 40] width 49 height 7
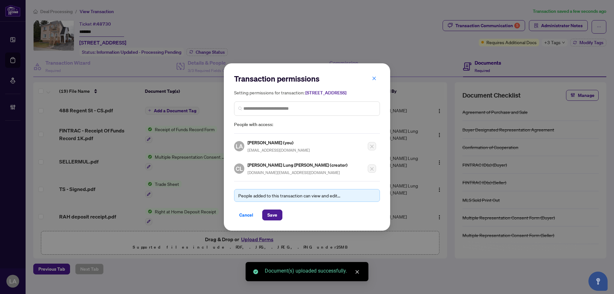
click at [257, 175] on span "goodlocation.ca@gmail.com" at bounding box center [293, 172] width 92 height 5
copy div "goodlocation.ca@gmail.com"
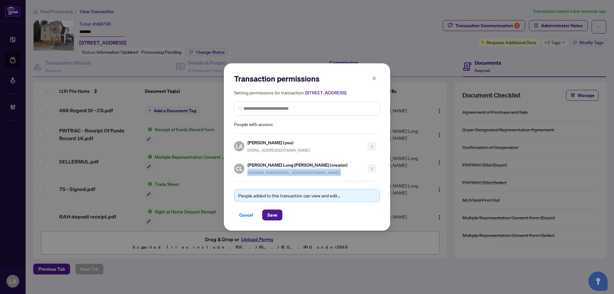
click at [373, 73] on span "button" at bounding box center [374, 78] width 4 height 10
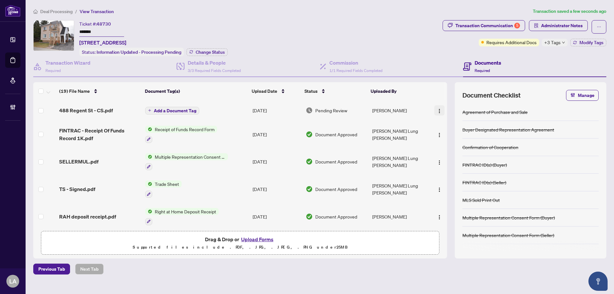
click at [440, 107] on button "button" at bounding box center [439, 110] width 10 height 10
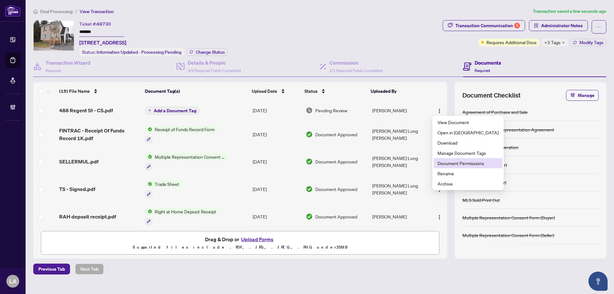
click at [446, 163] on span "Document Permissions" at bounding box center [467, 162] width 61 height 7
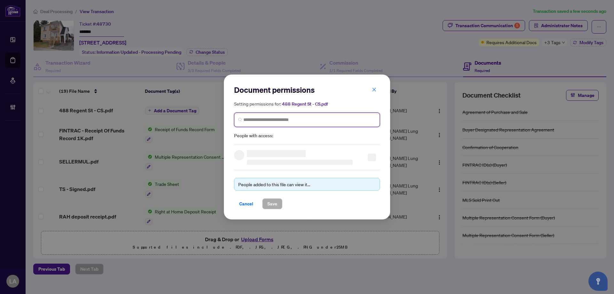
click at [290, 121] on input "search" at bounding box center [309, 119] width 132 height 7
paste input "**********"
type input "**********"
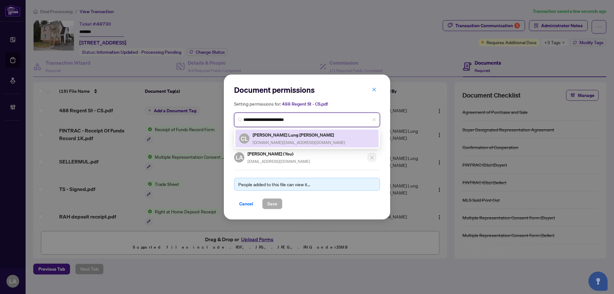
click at [270, 144] on span "goodlocation.ca@gmail.com" at bounding box center [299, 142] width 92 height 5
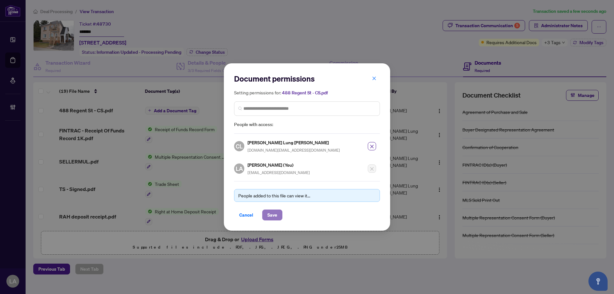
click at [271, 217] on span "Save" at bounding box center [272, 215] width 10 height 10
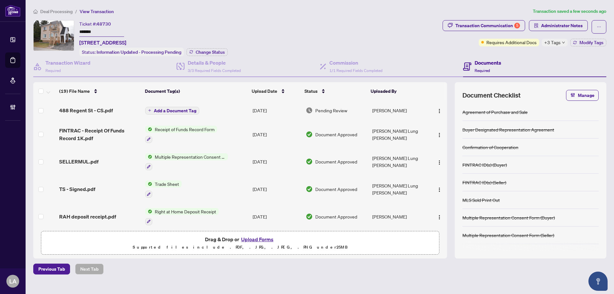
click at [180, 108] on span "Add a Document Tag" at bounding box center [175, 110] width 43 height 4
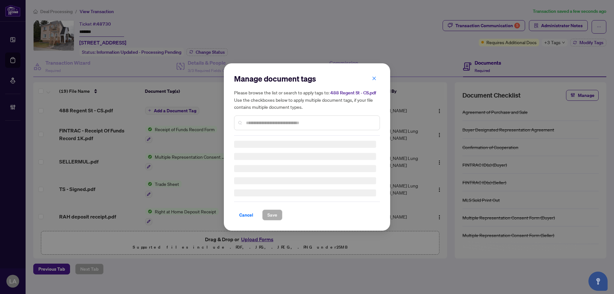
click at [247, 124] on div "Manage document tags Please browse the list or search to apply tags to: 488 Reg…" at bounding box center [307, 147] width 146 height 147
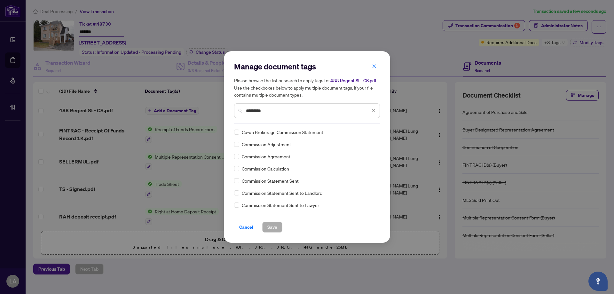
type input "*********"
click at [369, 135] on div at bounding box center [369, 132] width 12 height 6
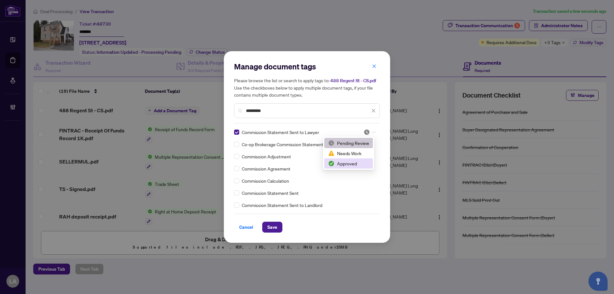
click at [347, 159] on div "Approved" at bounding box center [348, 163] width 49 height 10
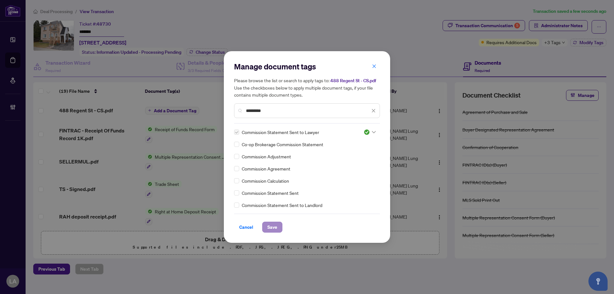
drag, startPoint x: 281, startPoint y: 225, endPoint x: 276, endPoint y: 227, distance: 5.5
click at [280, 225] on div "Cancel Save" at bounding box center [307, 227] width 146 height 11
click at [274, 228] on span "Save" at bounding box center [272, 227] width 10 height 10
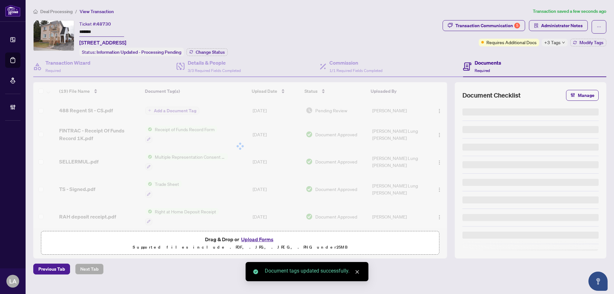
click at [438, 110] on div at bounding box center [240, 146] width 414 height 128
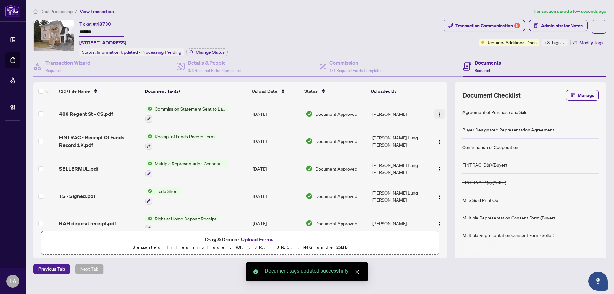
click at [437, 111] on span "button" at bounding box center [439, 113] width 5 height 7
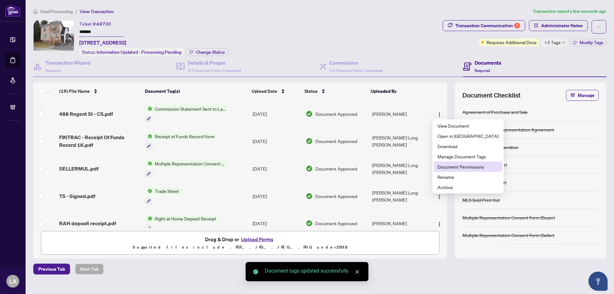
click at [454, 167] on span "Document Permissions" at bounding box center [467, 166] width 61 height 7
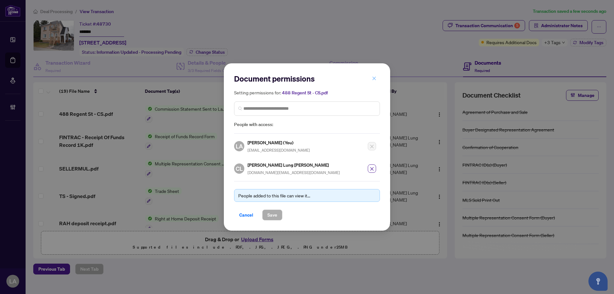
click at [375, 78] on icon "close" at bounding box center [374, 78] width 4 height 4
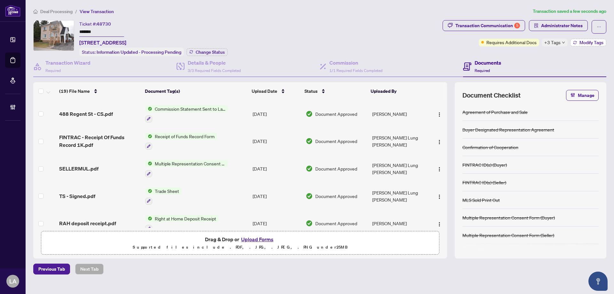
click at [576, 44] on button "Modify Tags" at bounding box center [588, 43] width 36 height 8
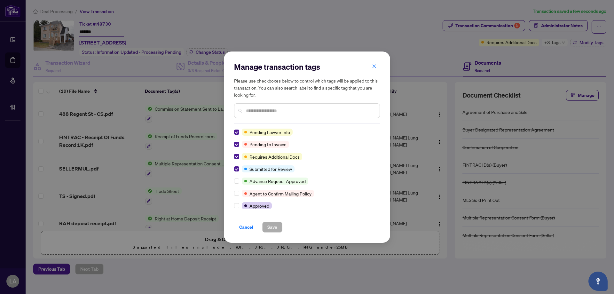
click at [238, 128] on div "Manage transaction tags Please use checkboxes below to control which tags will …" at bounding box center [307, 147] width 146 height 171
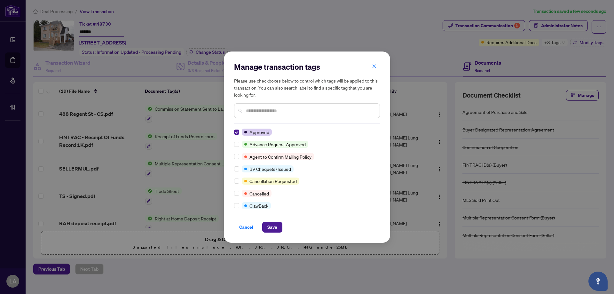
click at [254, 114] on div at bounding box center [307, 110] width 146 height 15
click at [259, 113] on input "text" at bounding box center [310, 110] width 128 height 7
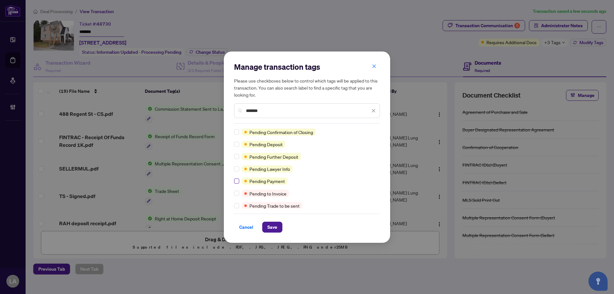
type input "*******"
click at [269, 230] on span "Save" at bounding box center [272, 227] width 10 height 10
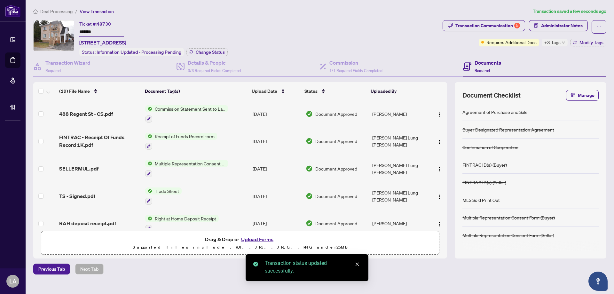
click at [203, 50] on span "Change Status" at bounding box center [210, 52] width 29 height 4
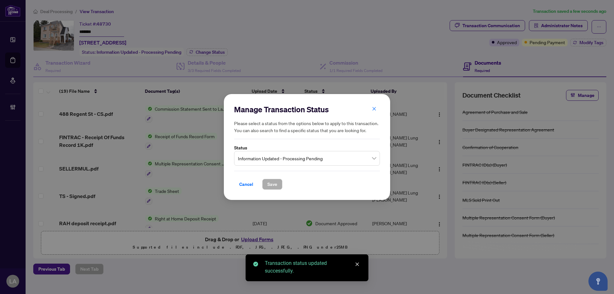
click at [263, 159] on span "Information Updated - Processing Pending" at bounding box center [307, 158] width 138 height 12
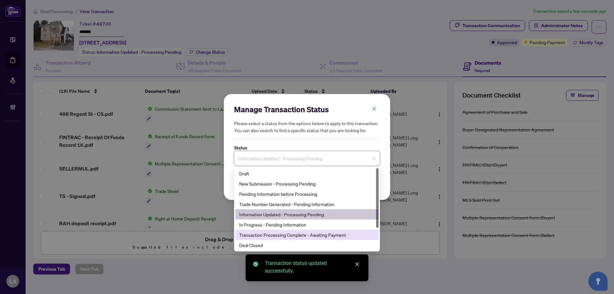
click at [261, 237] on div "Transaction Processing Complete - Awaiting Payment" at bounding box center [307, 234] width 136 height 7
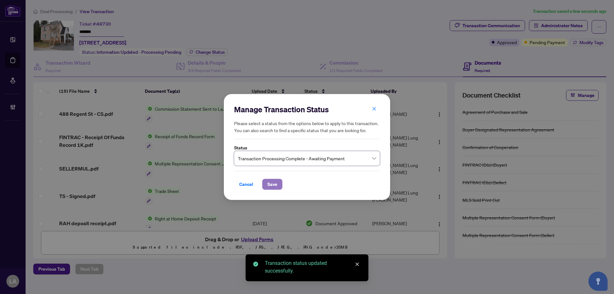
click at [274, 186] on span "Save" at bounding box center [272, 184] width 10 height 10
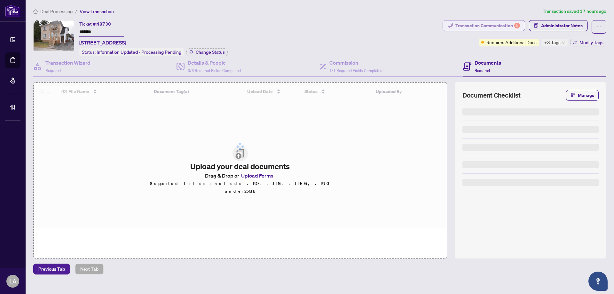
click at [501, 20] on button "Transaction Communication 5" at bounding box center [483, 25] width 82 height 11
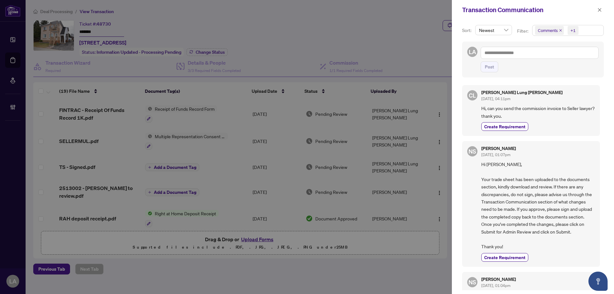
drag, startPoint x: 510, startPoint y: 24, endPoint x: 530, endPoint y: 27, distance: 20.0
click at [510, 24] on div "Sort: Newest Filter: Comments +1 LA Post [PERSON_NAME] Lung [PERSON_NAME] [DATE…" at bounding box center [533, 157] width 162 height 274
click at [559, 29] on icon "close" at bounding box center [560, 30] width 3 height 3
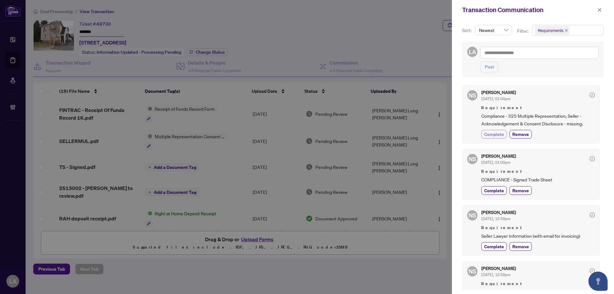
click at [494, 133] on span "Complete" at bounding box center [494, 134] width 20 height 7
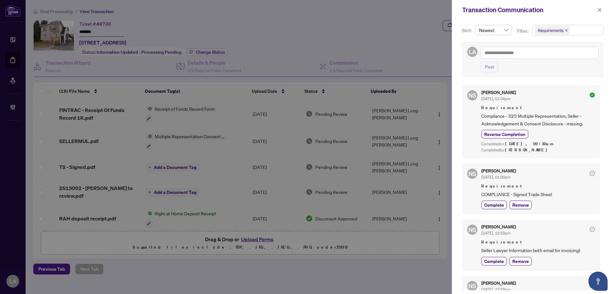
scroll to position [32, 0]
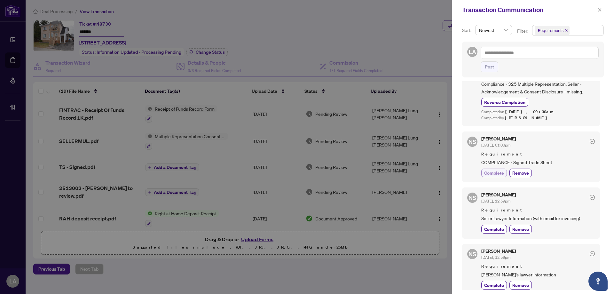
click at [490, 173] on span "Complete" at bounding box center [494, 172] width 20 height 7
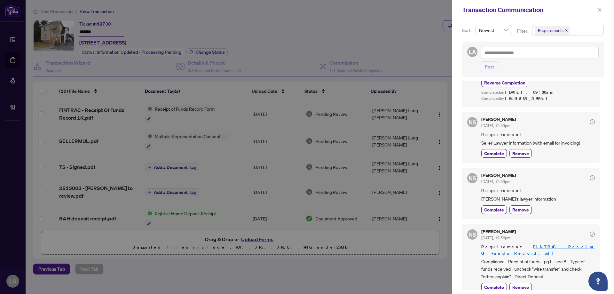
scroll to position [1, 0]
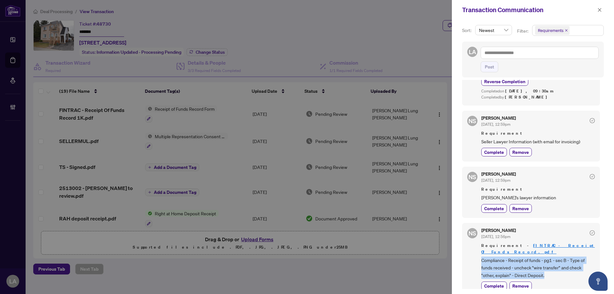
drag, startPoint x: 546, startPoint y: 270, endPoint x: 478, endPoint y: 254, distance: 69.9
click at [478, 254] on div "NS [PERSON_NAME] [DATE], 12:56pm Requirement - FINTRAC - Receipt Of Funds Recor…" at bounding box center [531, 259] width 138 height 72
click at [492, 282] on span "Complete" at bounding box center [494, 285] width 20 height 7
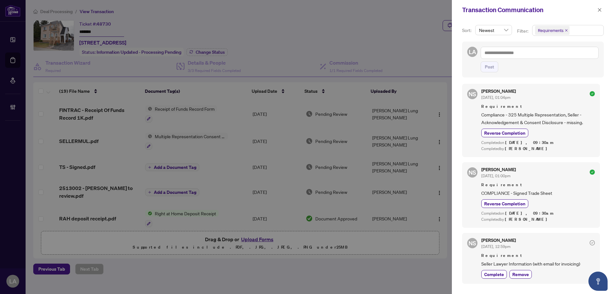
scroll to position [0, 0]
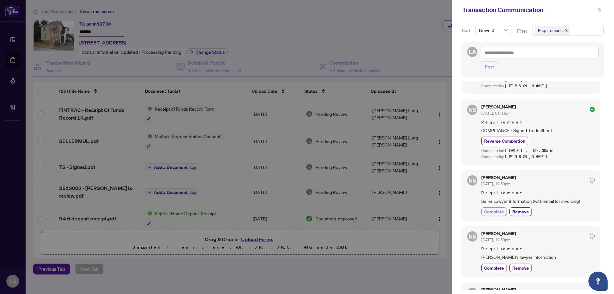
click at [500, 212] on span "Complete" at bounding box center [494, 211] width 20 height 7
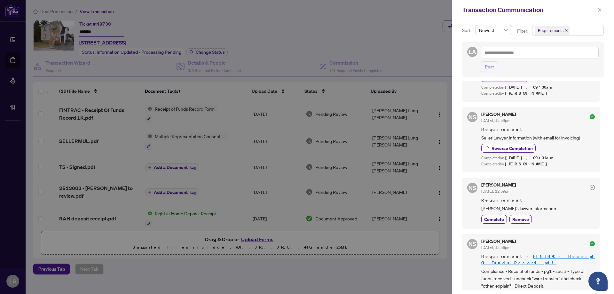
scroll to position [128, 0]
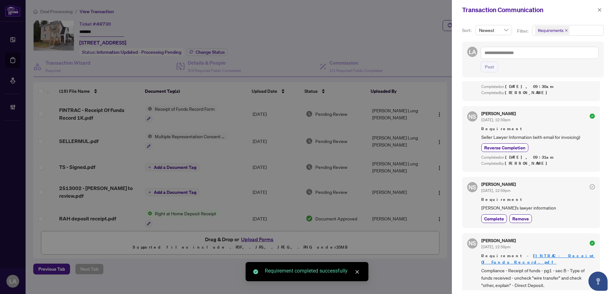
click at [491, 214] on div "[PERSON_NAME] [DATE], 12:59pm Requirement Buyer's lawyer information Complete R…" at bounding box center [537, 202] width 113 height 41
click at [493, 218] on span "Complete" at bounding box center [494, 218] width 20 height 7
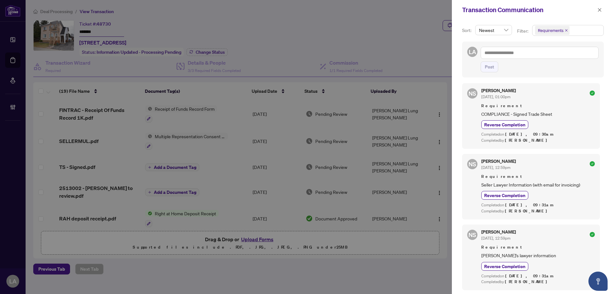
scroll to position [0, 0]
